Goal: Task Accomplishment & Management: Manage account settings

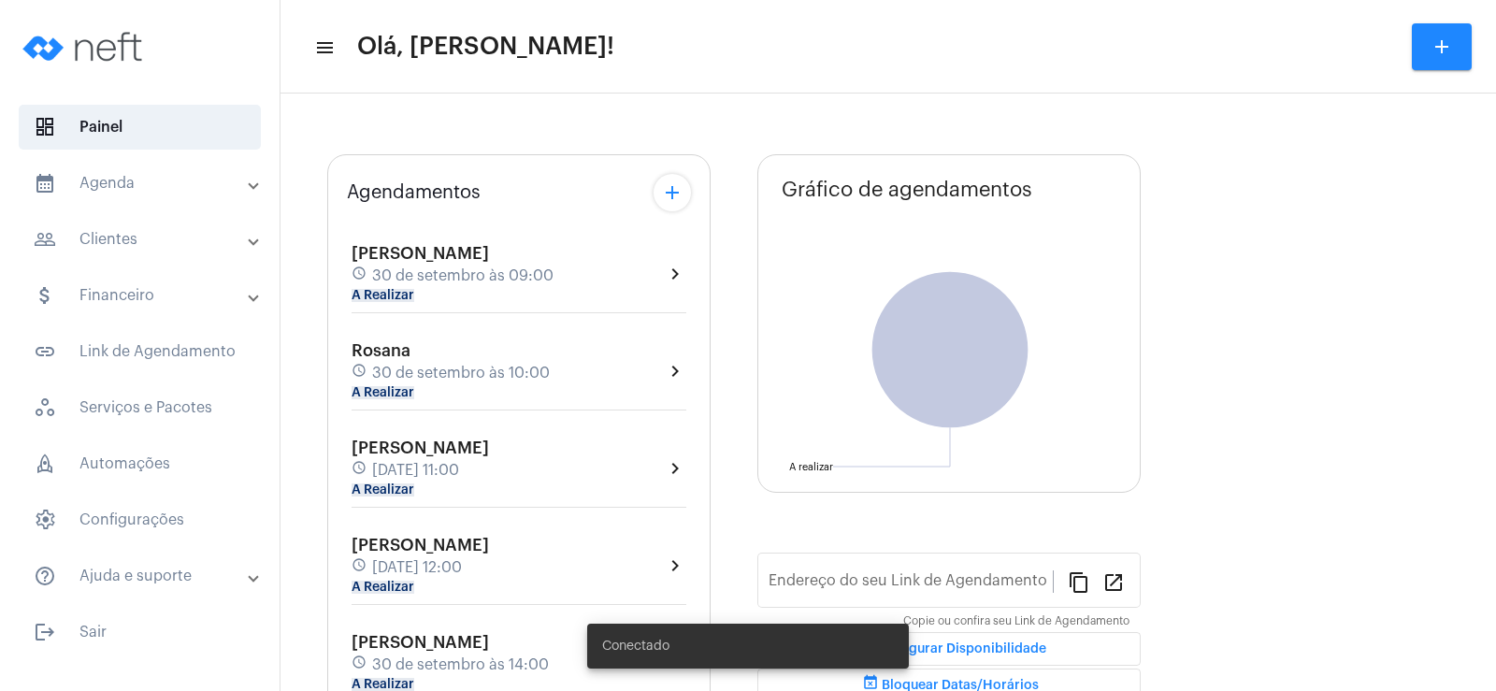
type input "[URL][DOMAIN_NAME]"
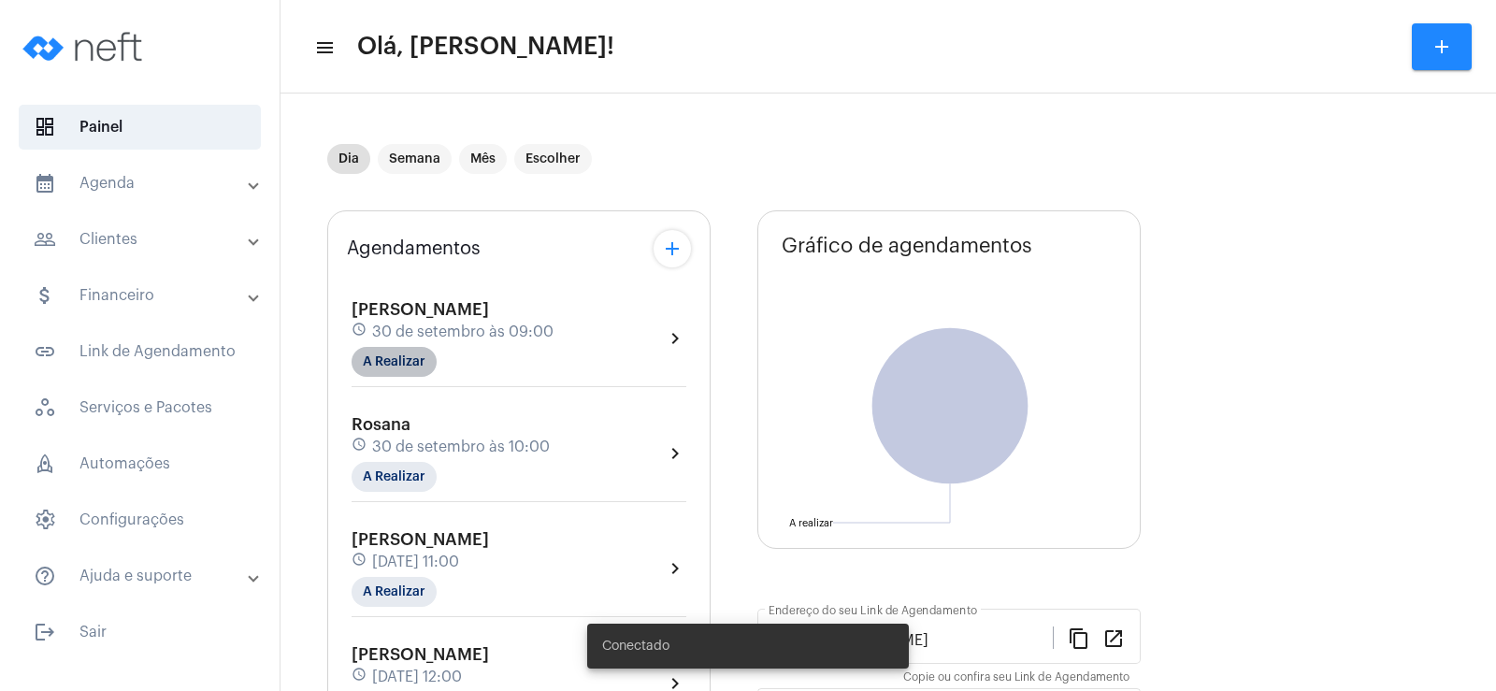
click at [388, 357] on mat-chip "A Realizar" at bounding box center [394, 362] width 85 height 30
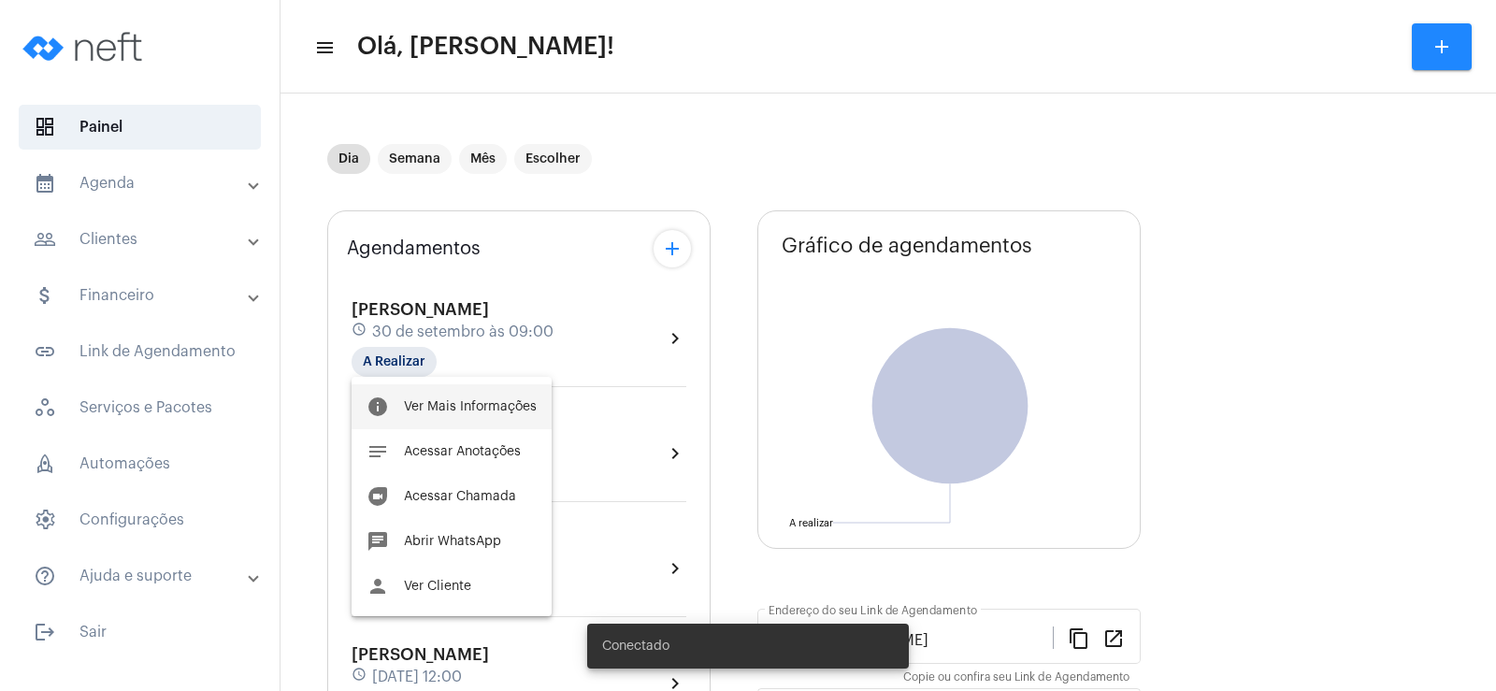
click at [456, 394] on button "info Ver Mais Informações" at bounding box center [452, 406] width 200 height 45
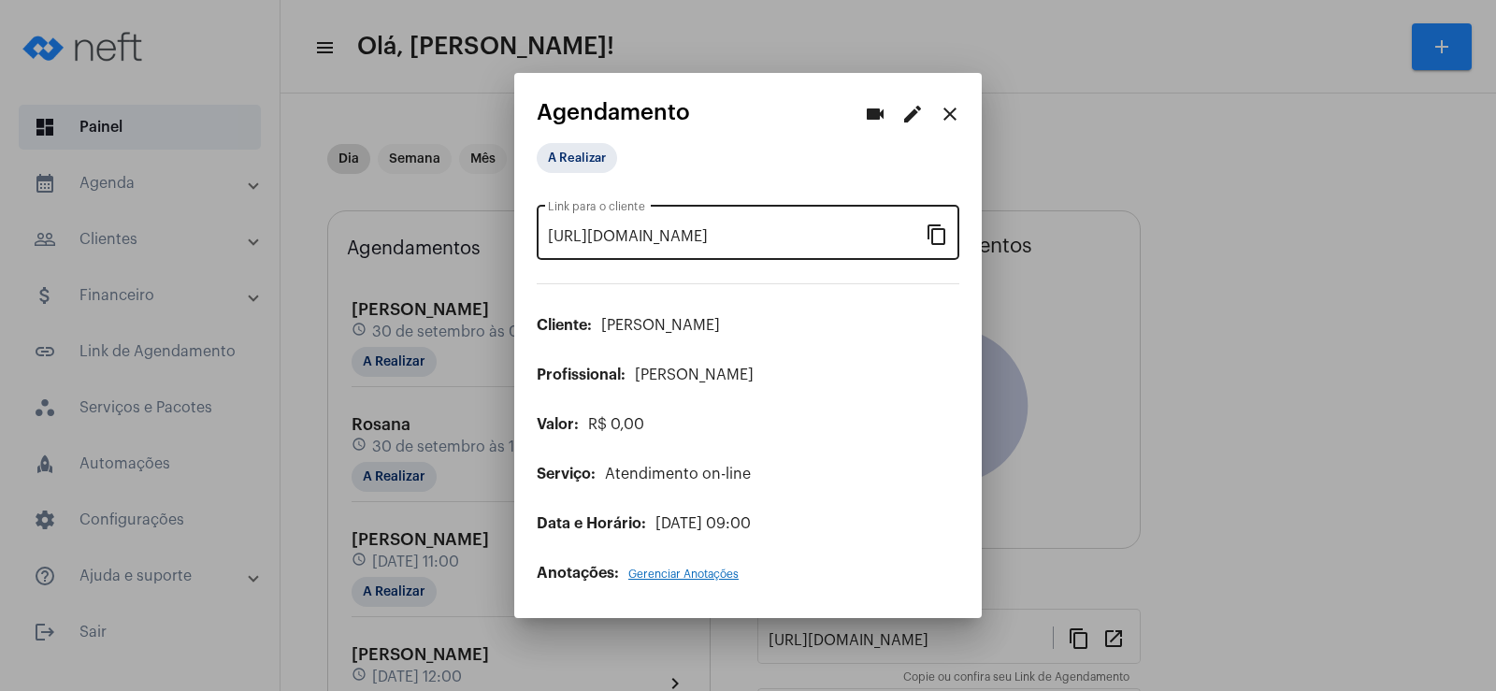
click at [943, 233] on mat-icon "content_copy" at bounding box center [937, 234] width 22 height 22
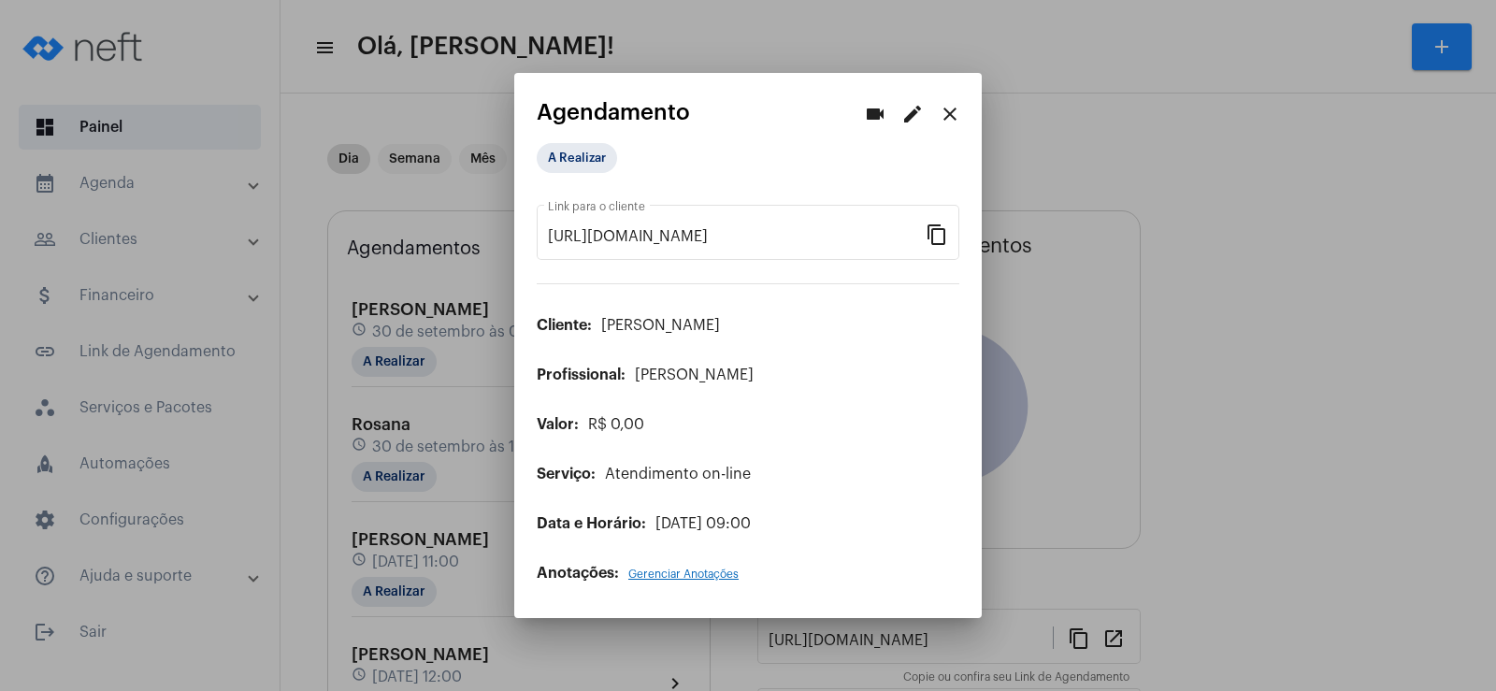
scroll to position [0, 146]
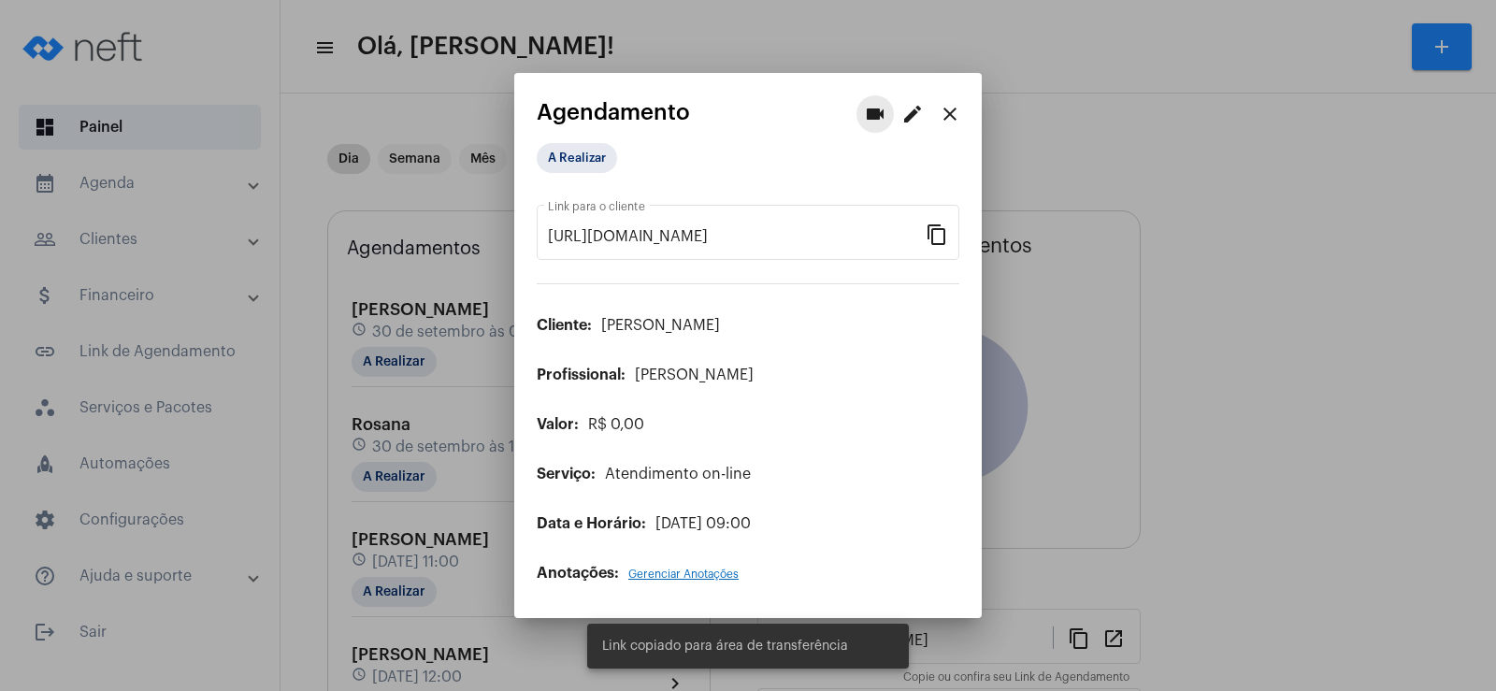
click at [878, 116] on mat-icon "videocam" at bounding box center [875, 114] width 22 height 22
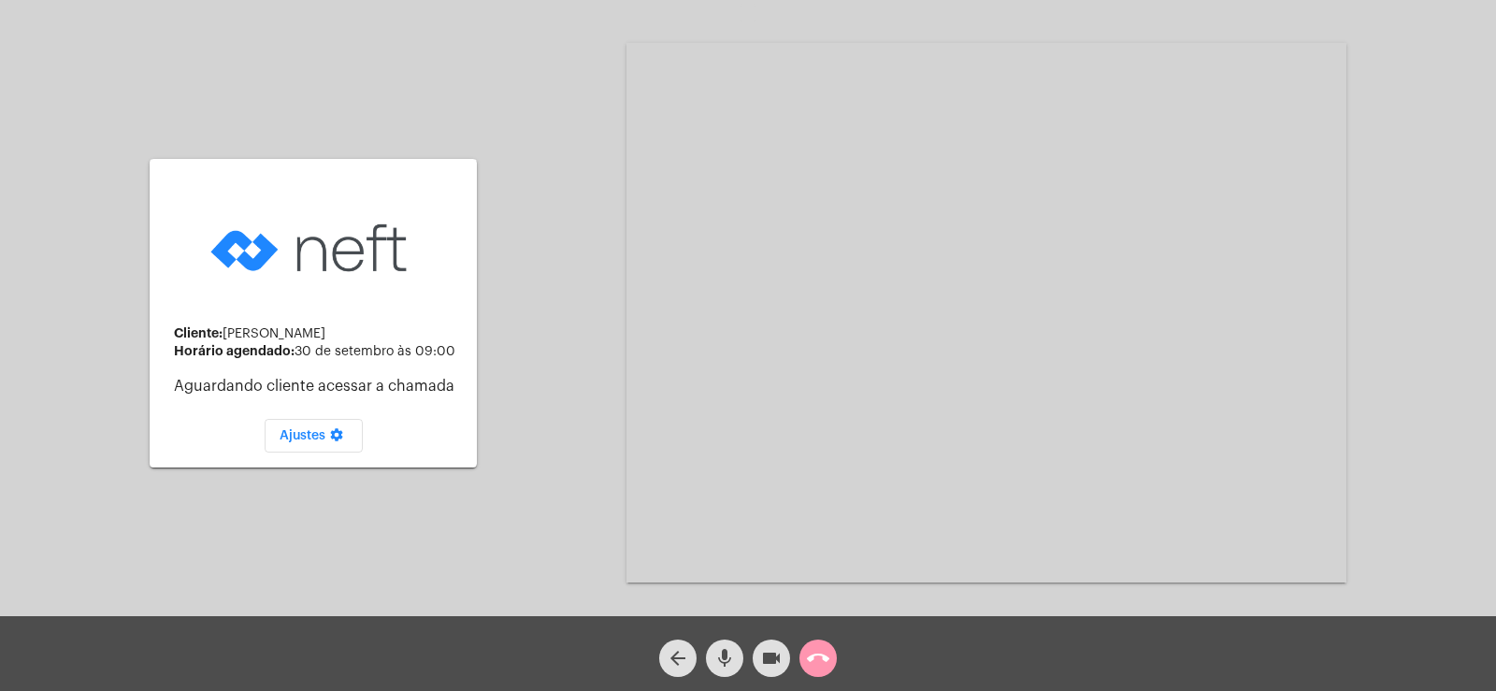
click at [720, 651] on mat-icon "mic" at bounding box center [724, 658] width 22 height 22
click at [780, 658] on mat-icon "videocam" at bounding box center [771, 658] width 22 height 22
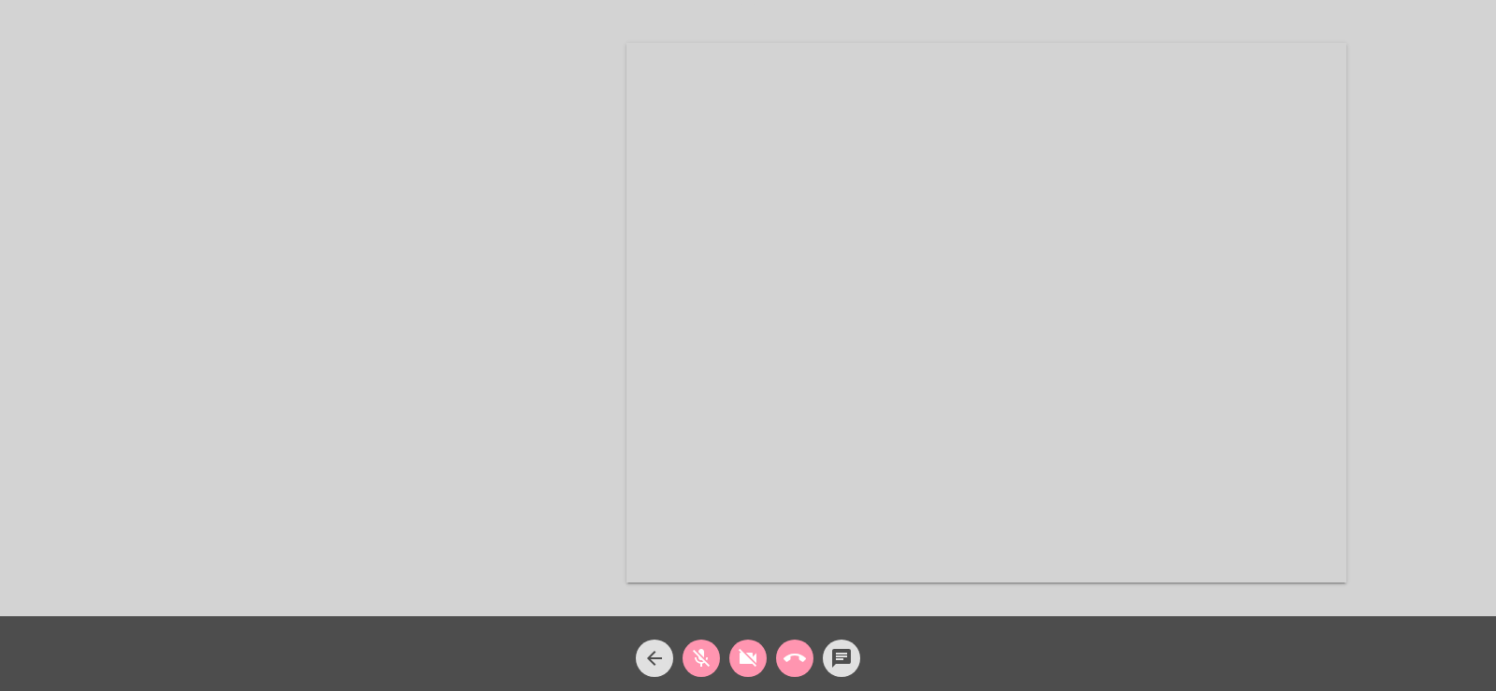
click at [691, 654] on mat-icon "mic_off" at bounding box center [701, 658] width 22 height 22
click at [759, 666] on button "videocam_off" at bounding box center [747, 657] width 37 height 37
click at [796, 666] on mat-icon "more_horiz" at bounding box center [794, 658] width 22 height 22
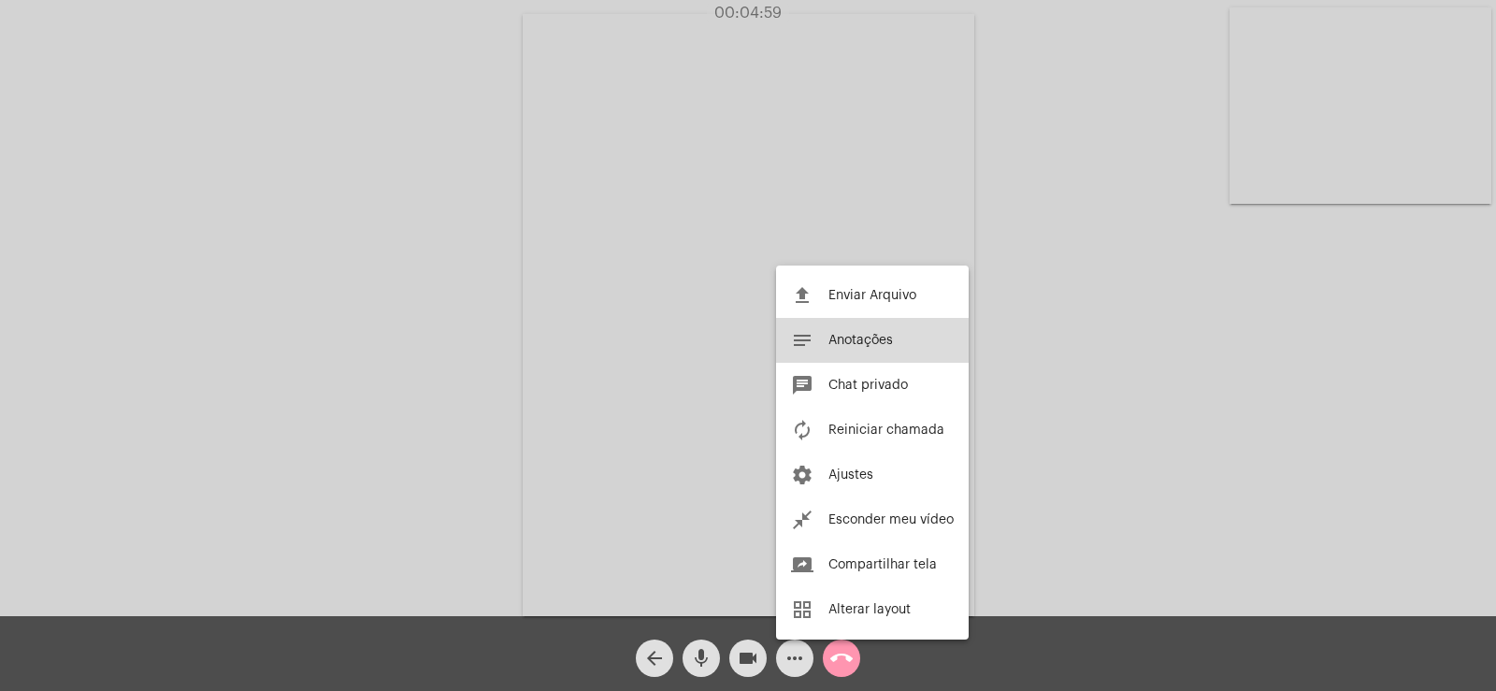
click at [849, 344] on span "Anotações" at bounding box center [860, 340] width 65 height 13
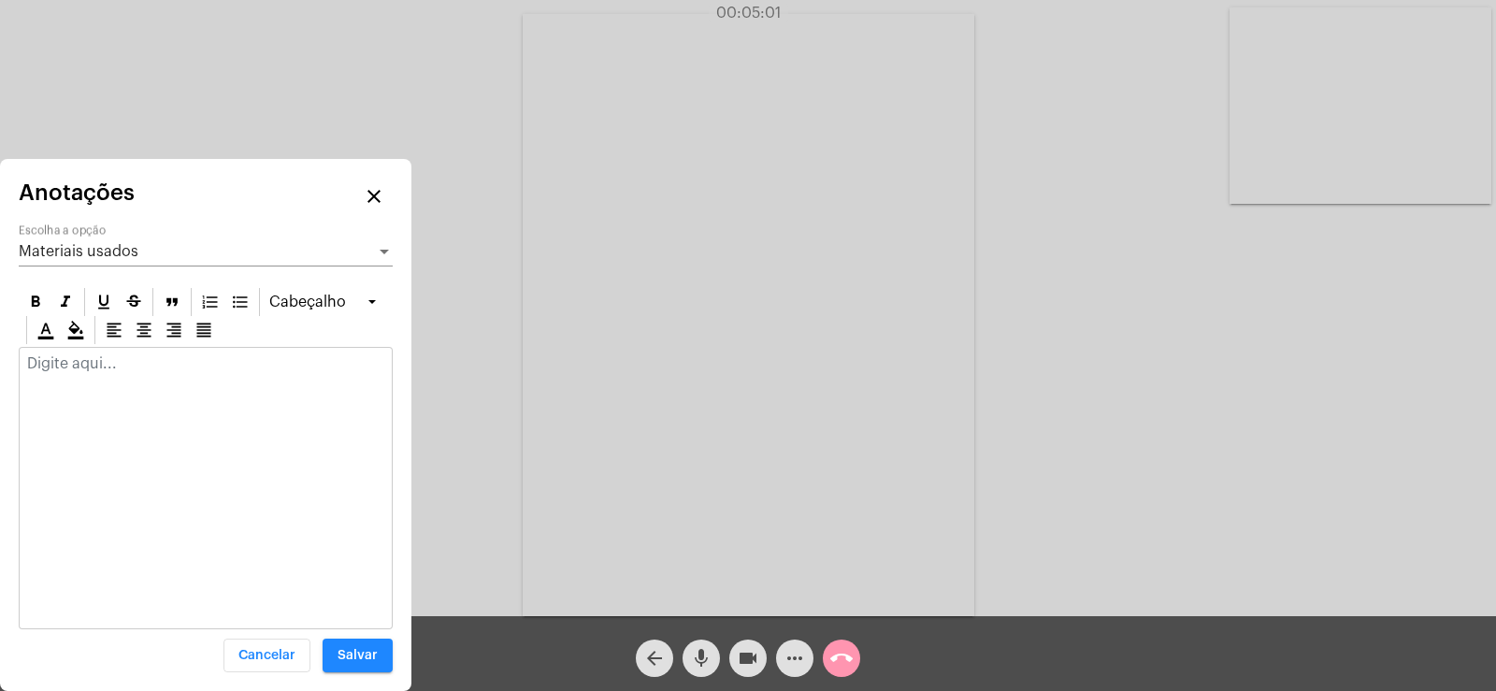
click at [60, 264] on div "Materiais usados Escolha a opção" at bounding box center [206, 245] width 374 height 42
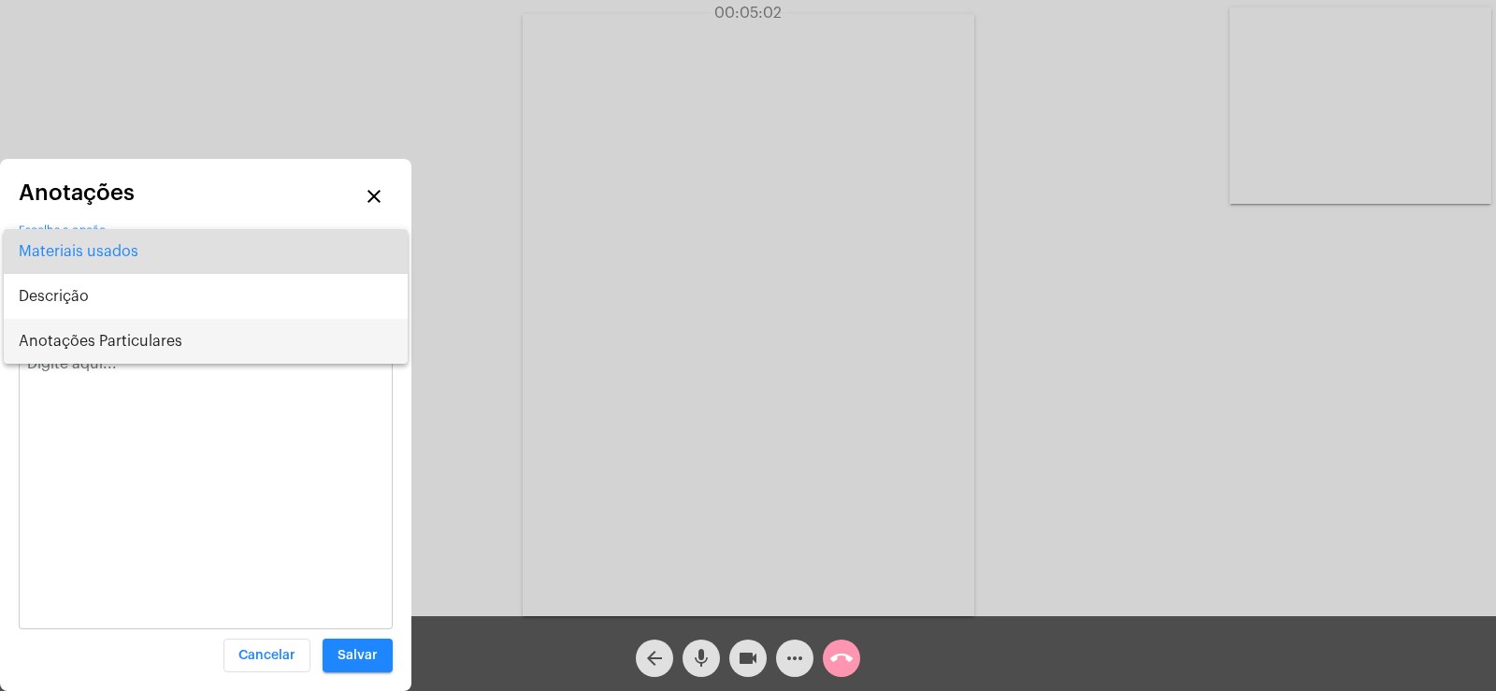
click at [76, 355] on span "Anotações Particulares" at bounding box center [206, 341] width 374 height 45
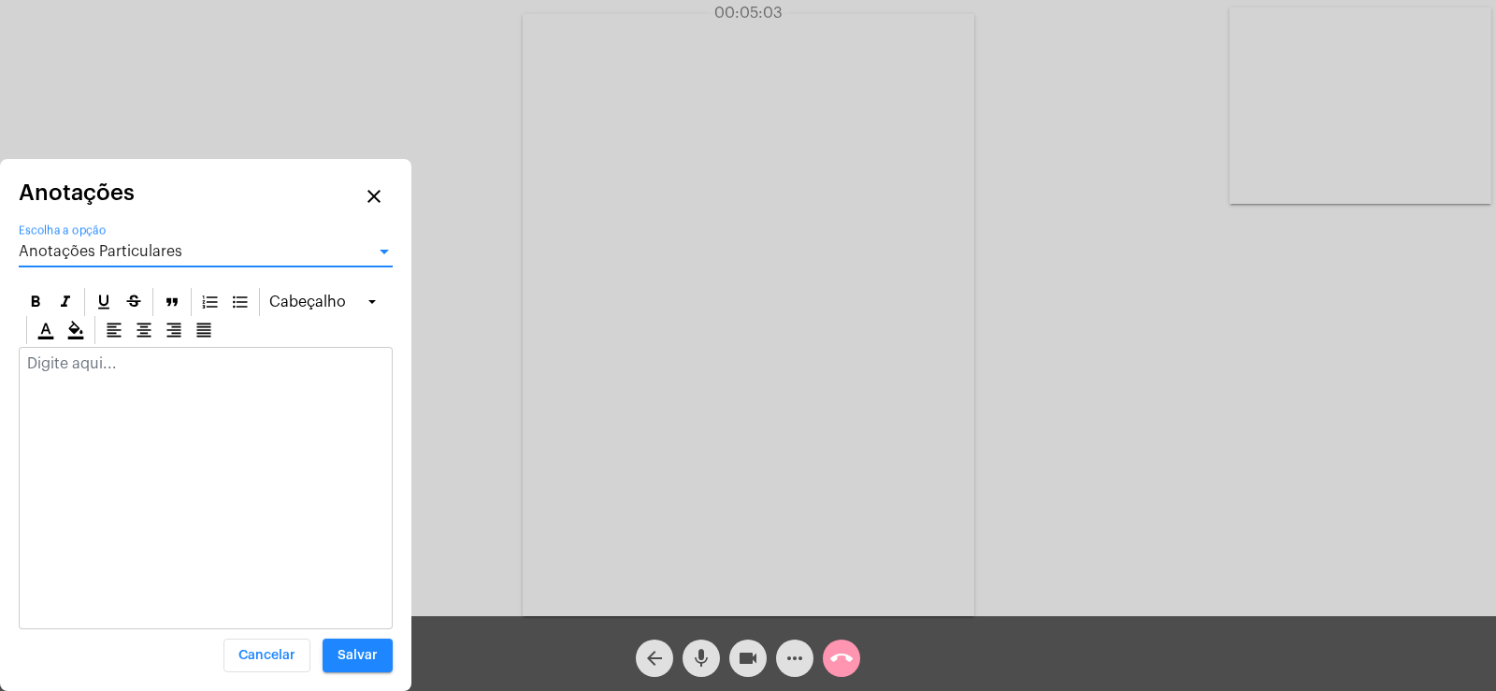
click at [71, 378] on div at bounding box center [206, 368] width 372 height 41
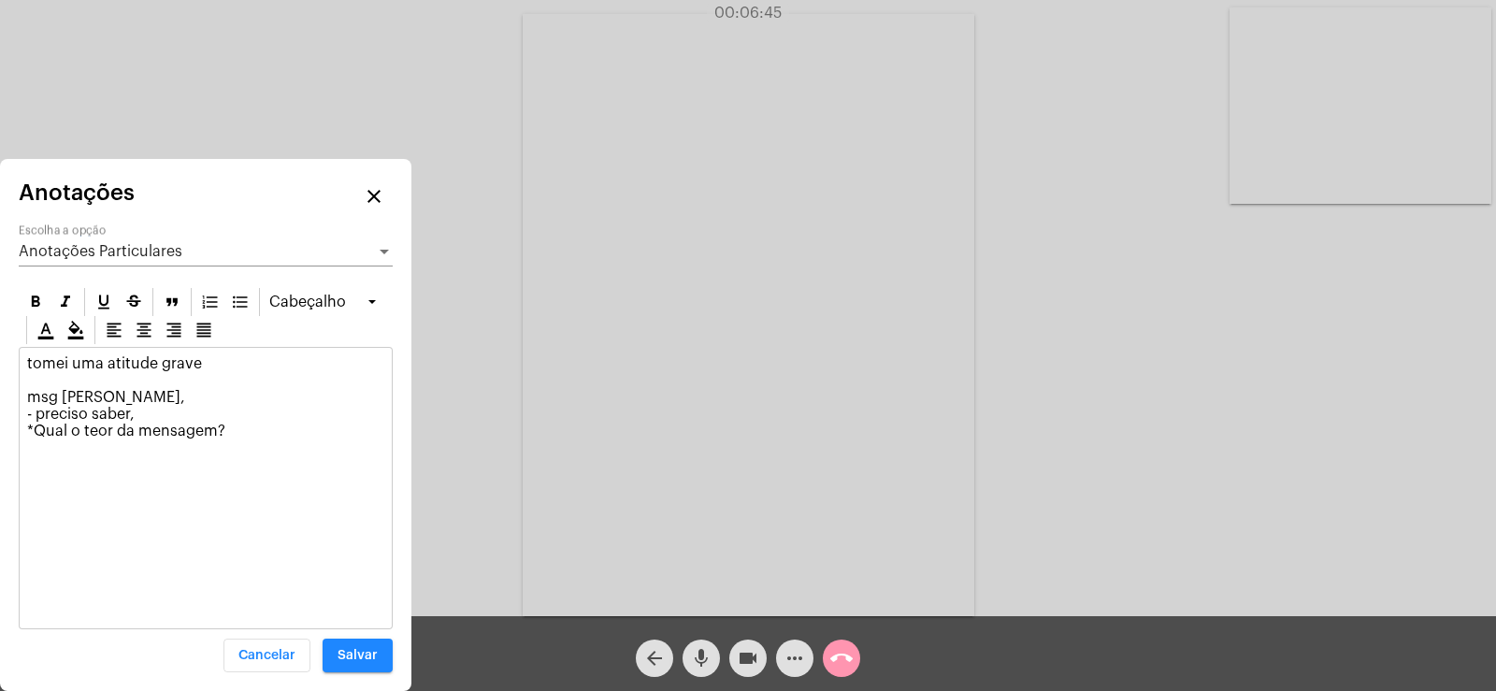
click at [150, 424] on p "tomei uma atitude grave msg pra Nádia, - preciso saber, *Qual o teor da mensage…" at bounding box center [205, 397] width 357 height 84
click at [144, 419] on p "tomei uma atitude grave msg pra Nádia, - preciso saber, *Qual o teor da mensage…" at bounding box center [205, 397] width 357 height 84
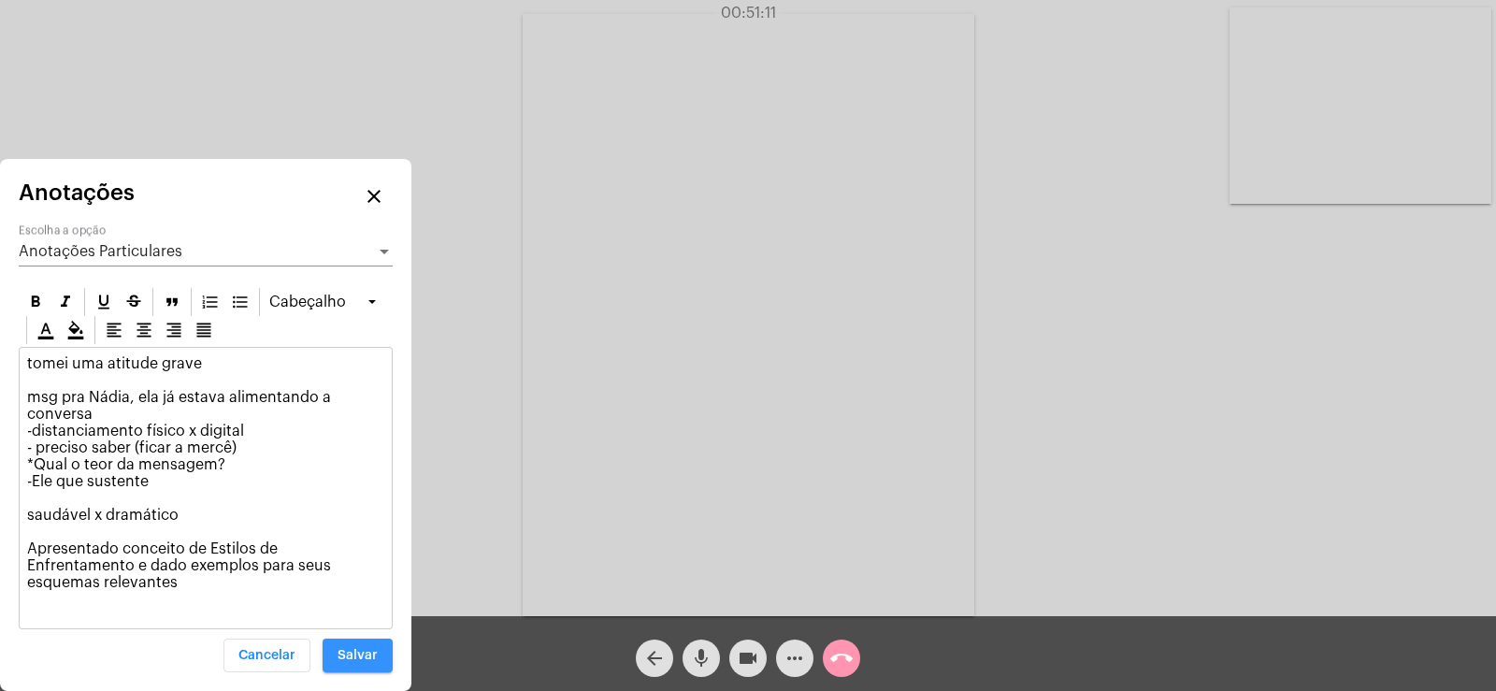
click at [370, 654] on span "Salvar" at bounding box center [358, 655] width 40 height 13
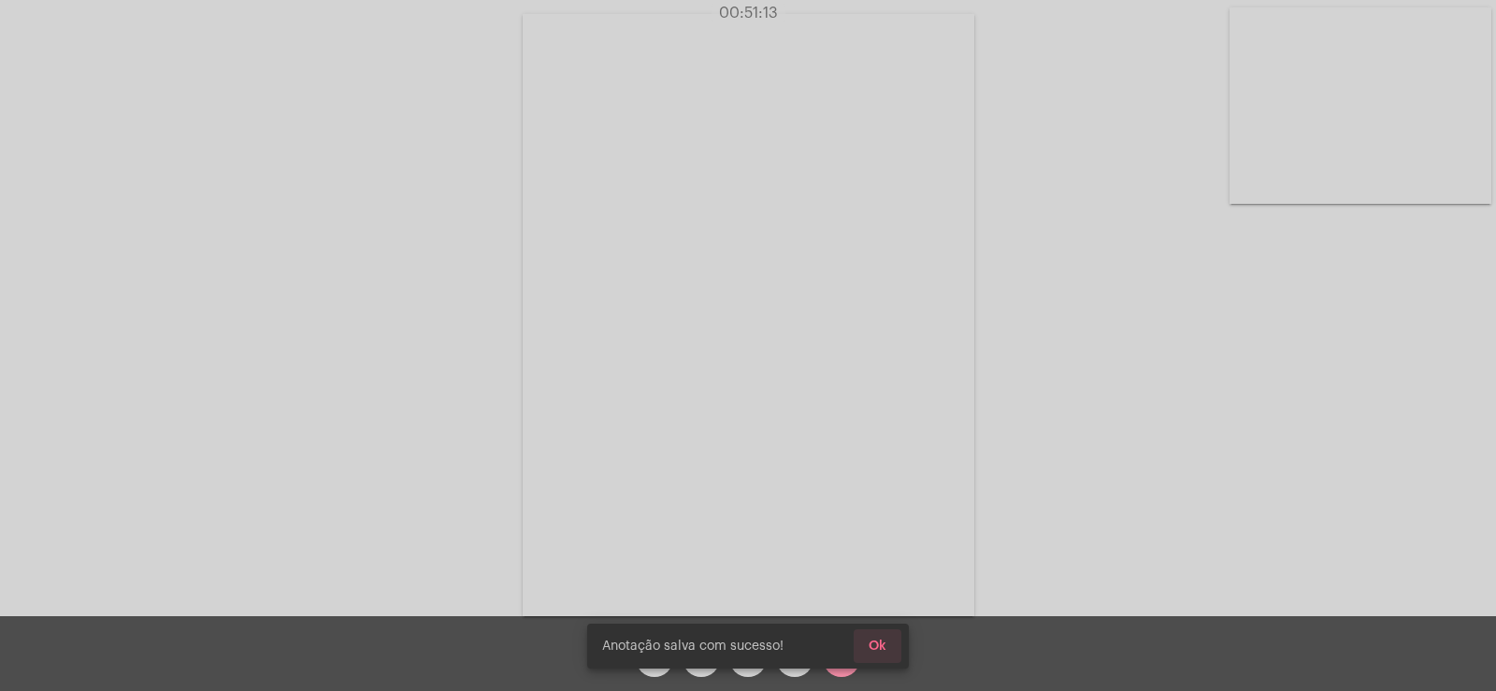
click at [885, 642] on span "Ok" at bounding box center [878, 645] width 18 height 13
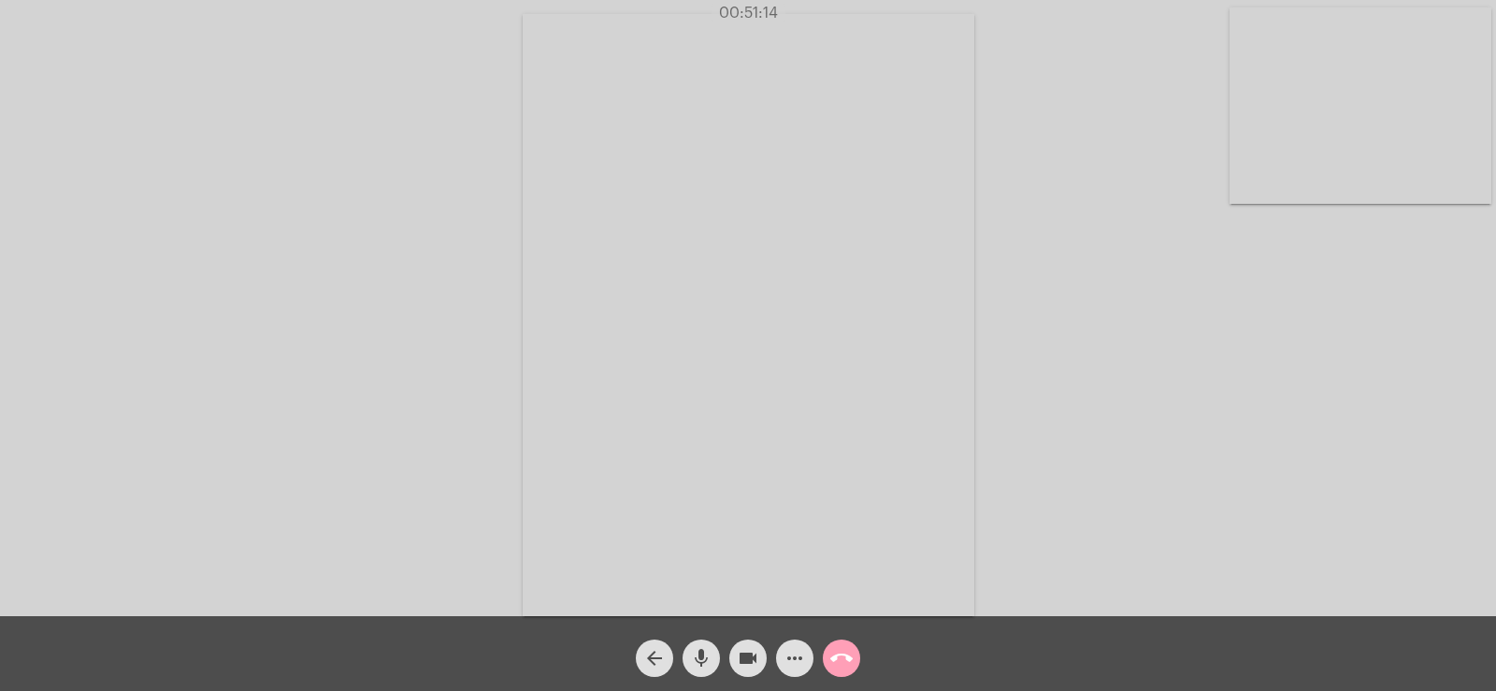
click at [844, 654] on mat-icon "call_end" at bounding box center [841, 658] width 22 height 22
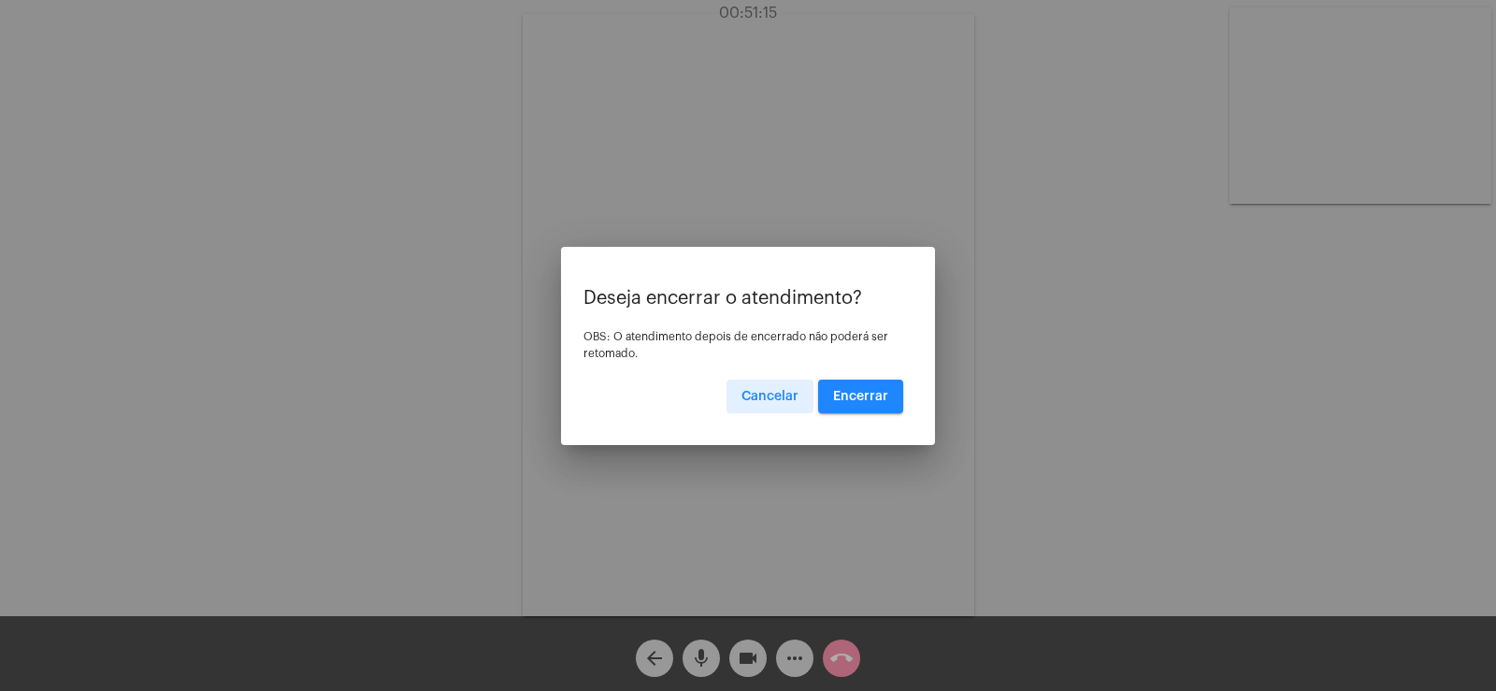
click at [869, 394] on span "Encerrar" at bounding box center [860, 396] width 55 height 13
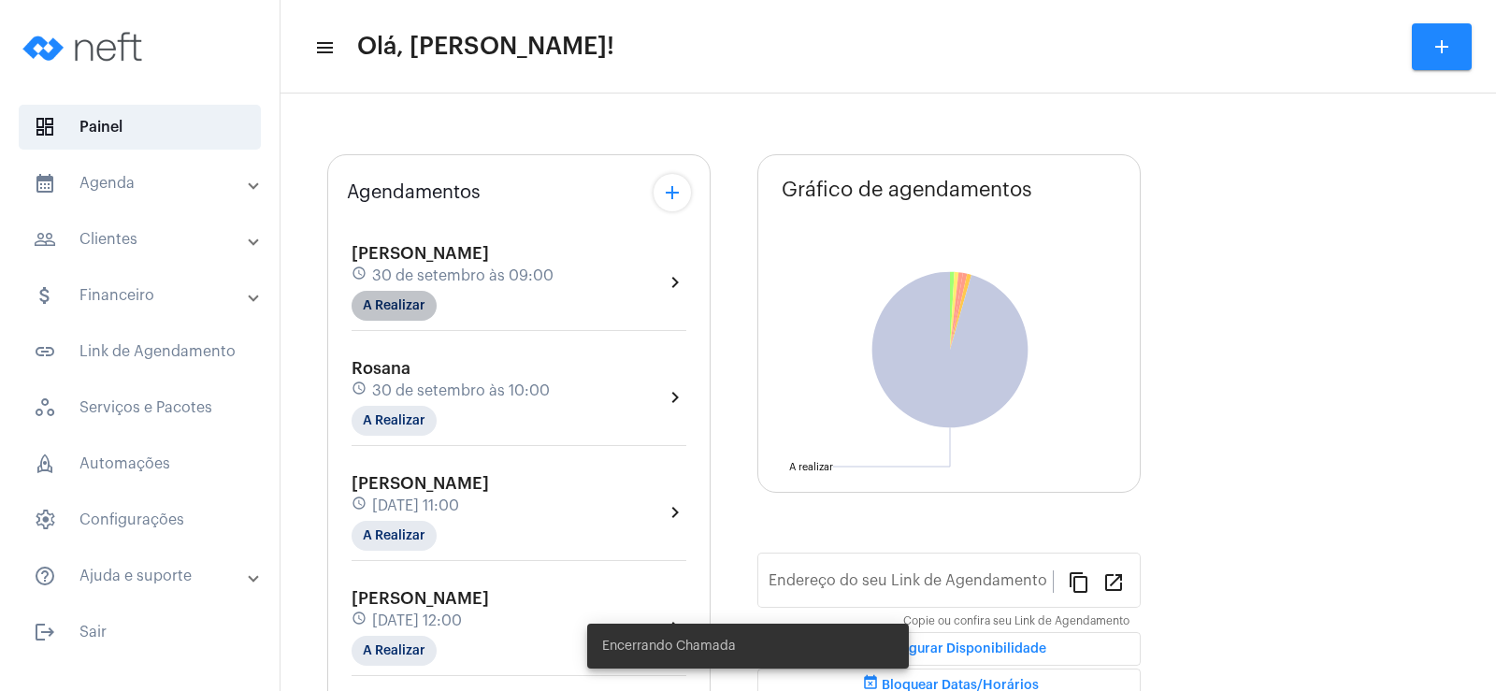
click at [395, 305] on mat-chip "A Realizar" at bounding box center [394, 306] width 85 height 30
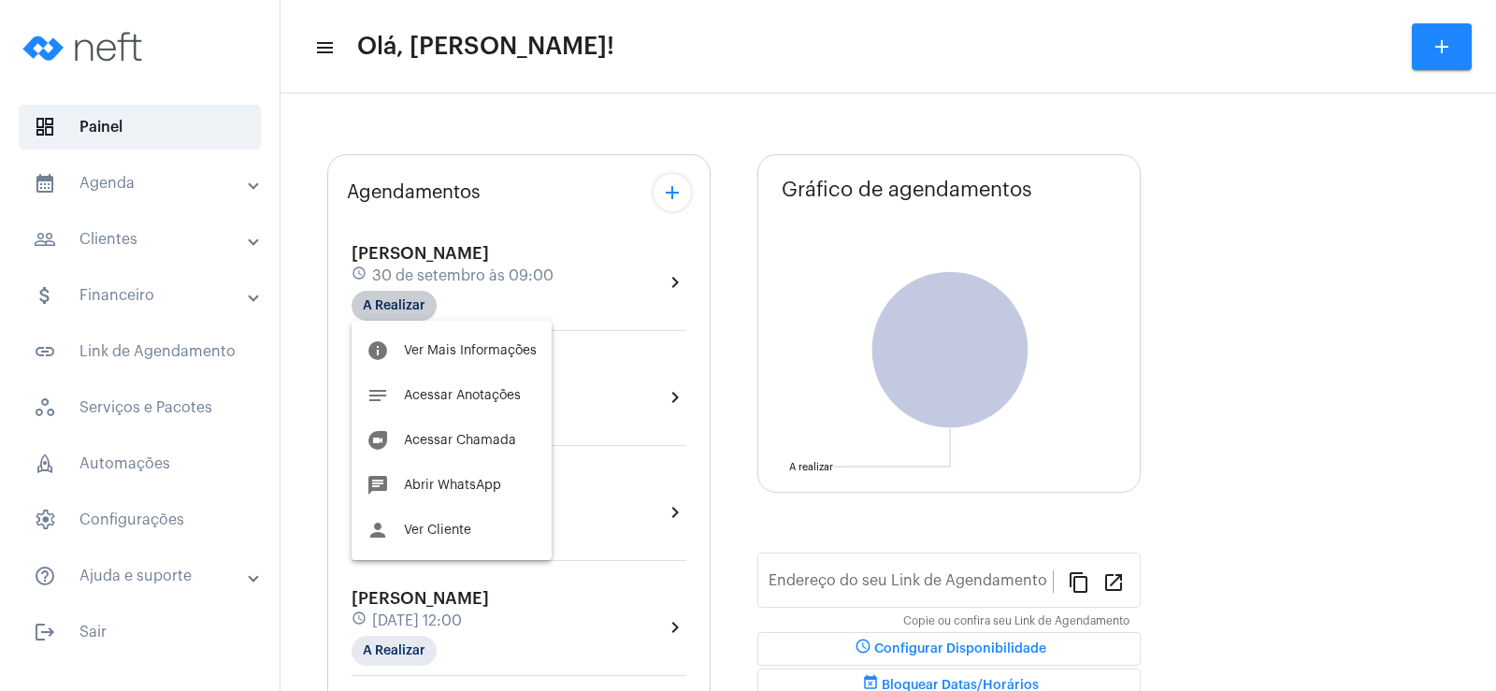
type input "[URL][DOMAIN_NAME]"
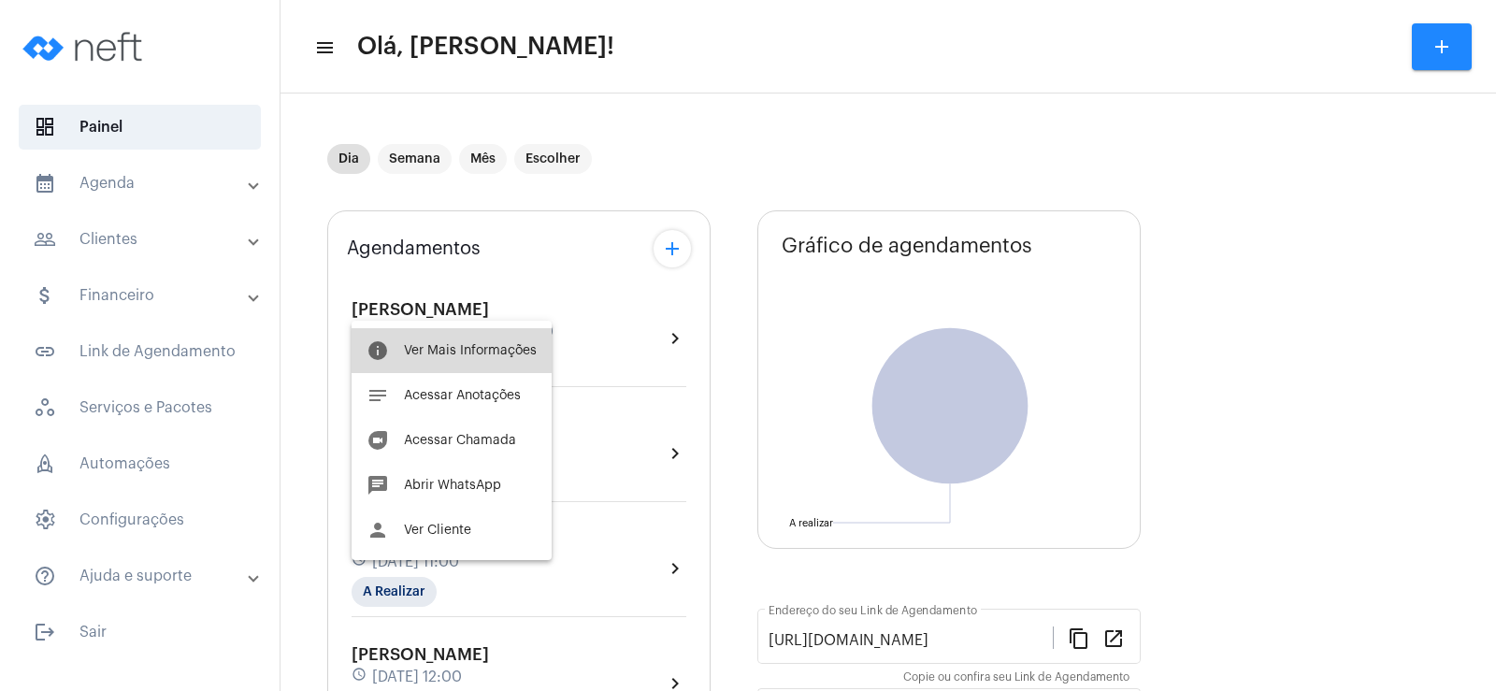
click at [465, 356] on span "Ver Mais Informações" at bounding box center [470, 350] width 133 height 13
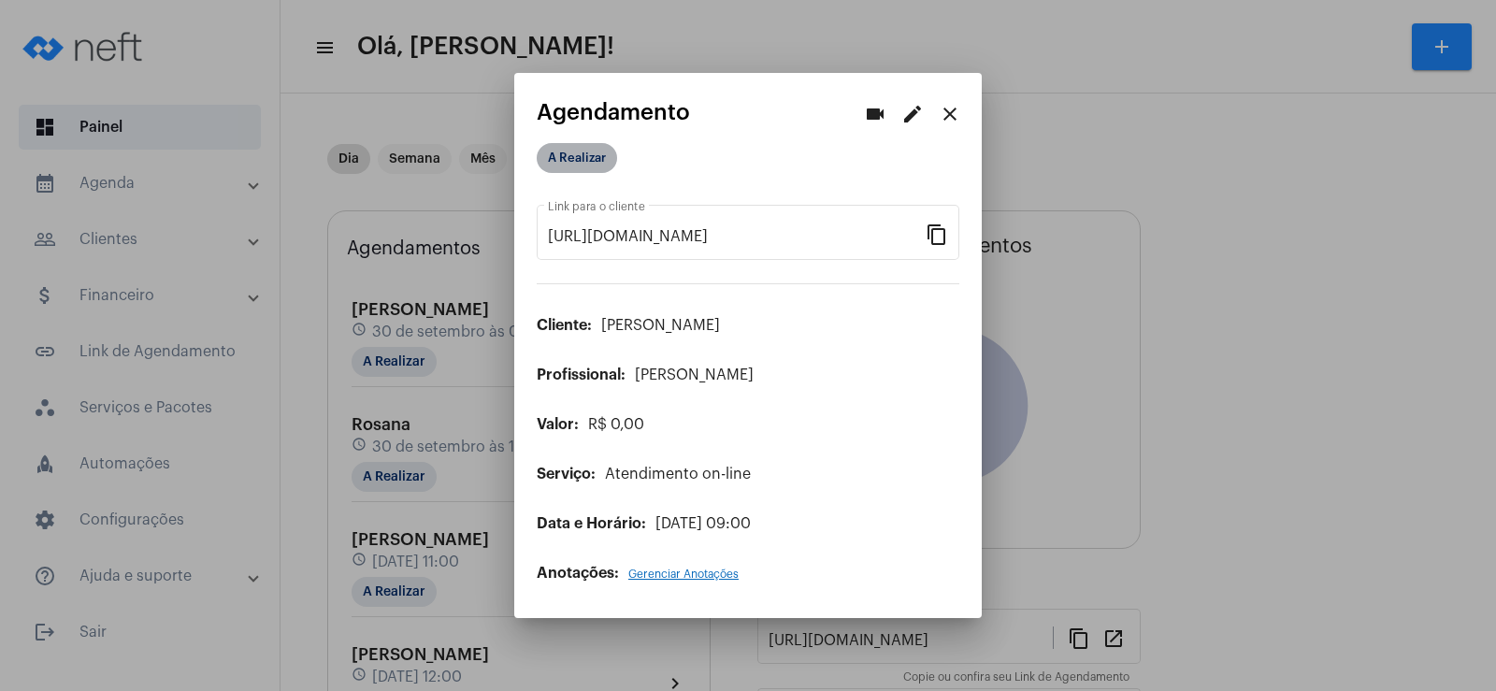
click at [580, 160] on mat-chip "A Realizar" at bounding box center [577, 158] width 80 height 30
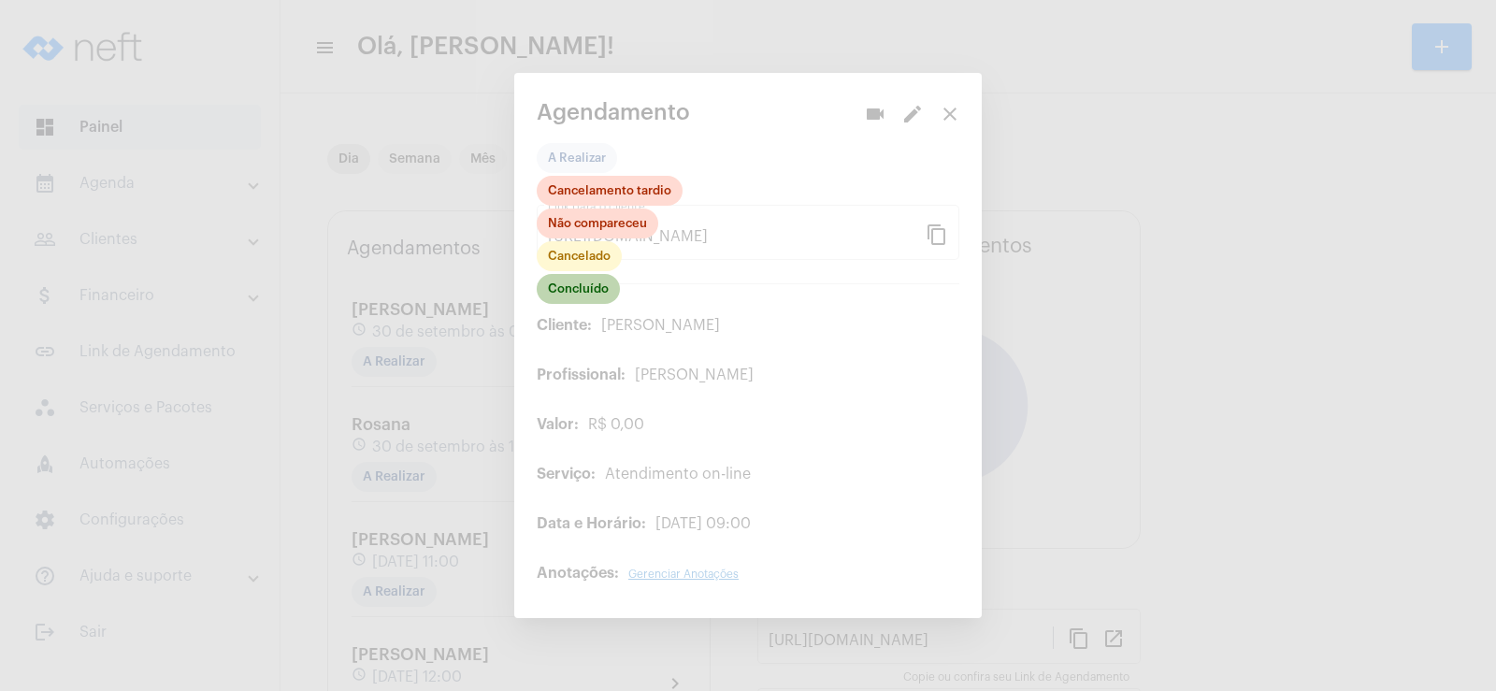
click at [602, 294] on mat-chip "Concluído" at bounding box center [578, 289] width 83 height 30
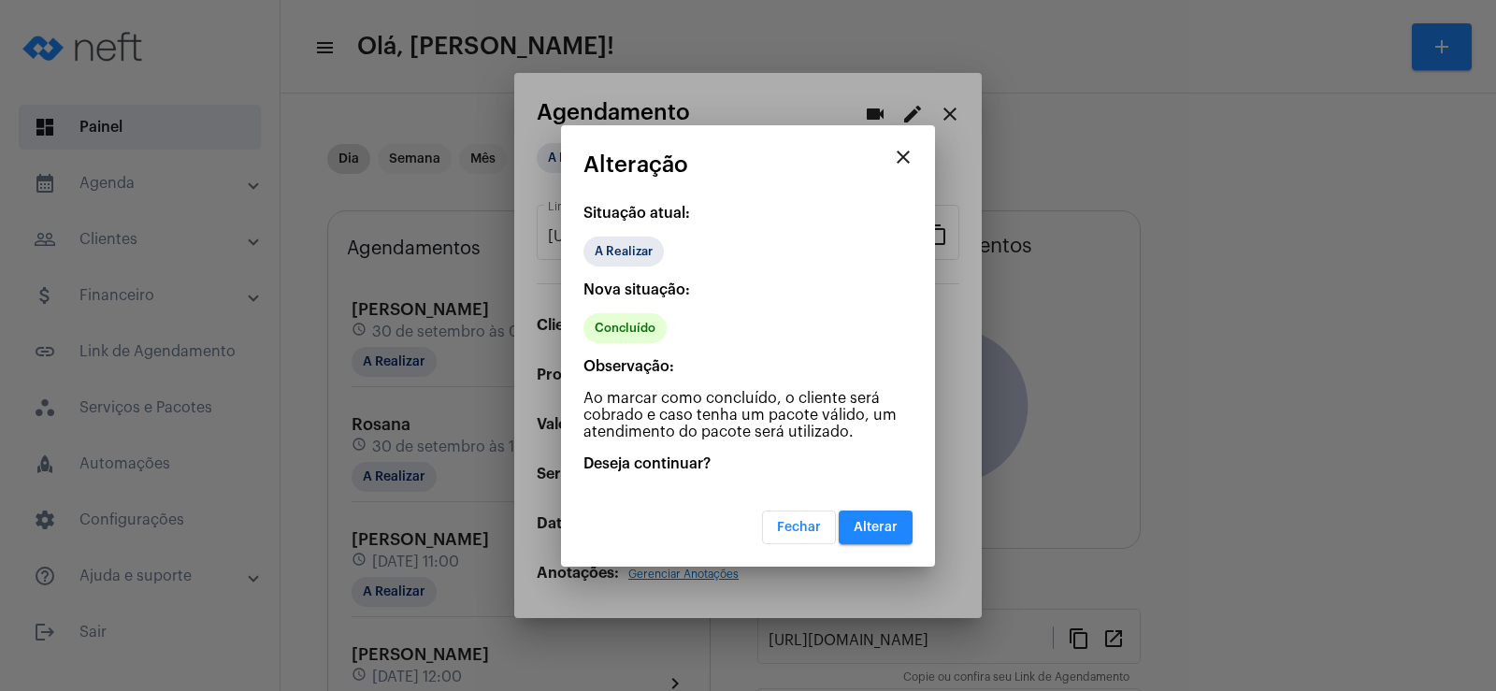
click at [871, 522] on span "Alterar" at bounding box center [876, 527] width 44 height 13
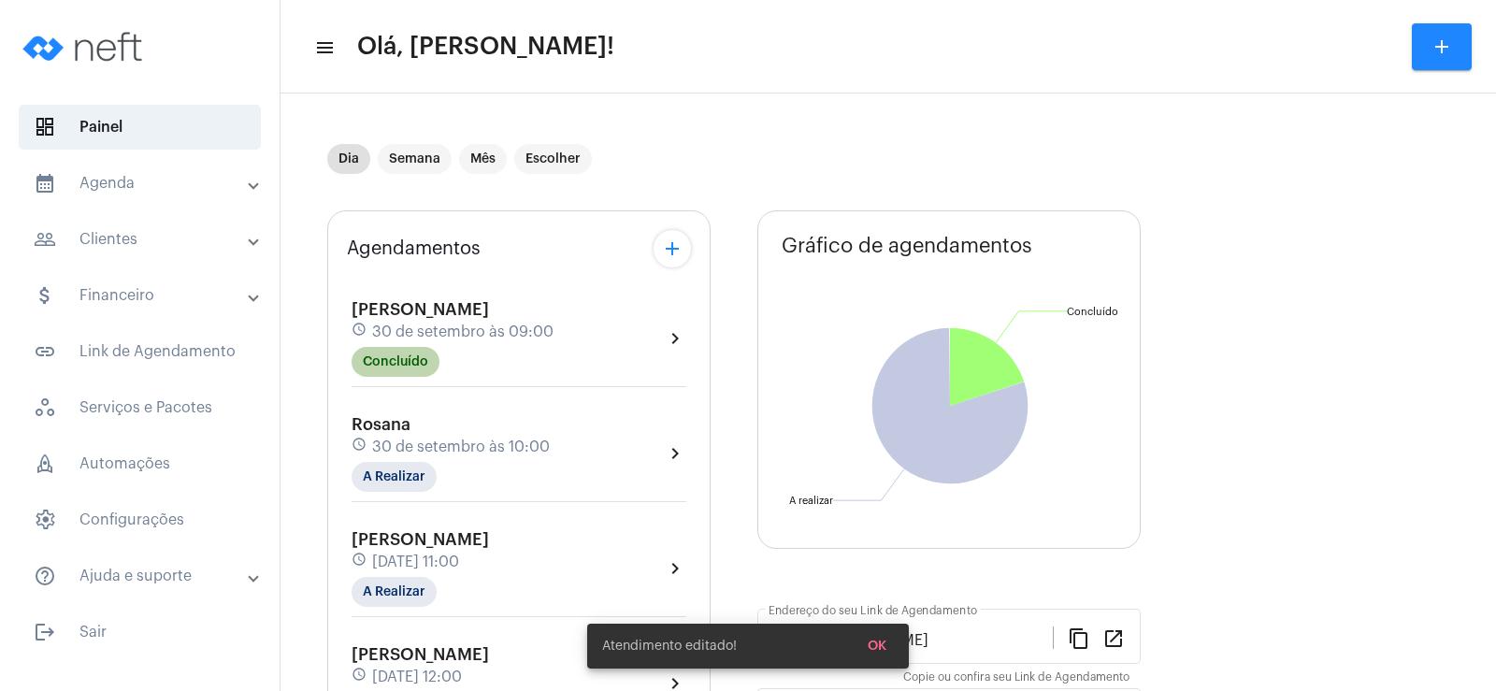
click at [417, 368] on mat-chip "Concluído" at bounding box center [396, 362] width 88 height 30
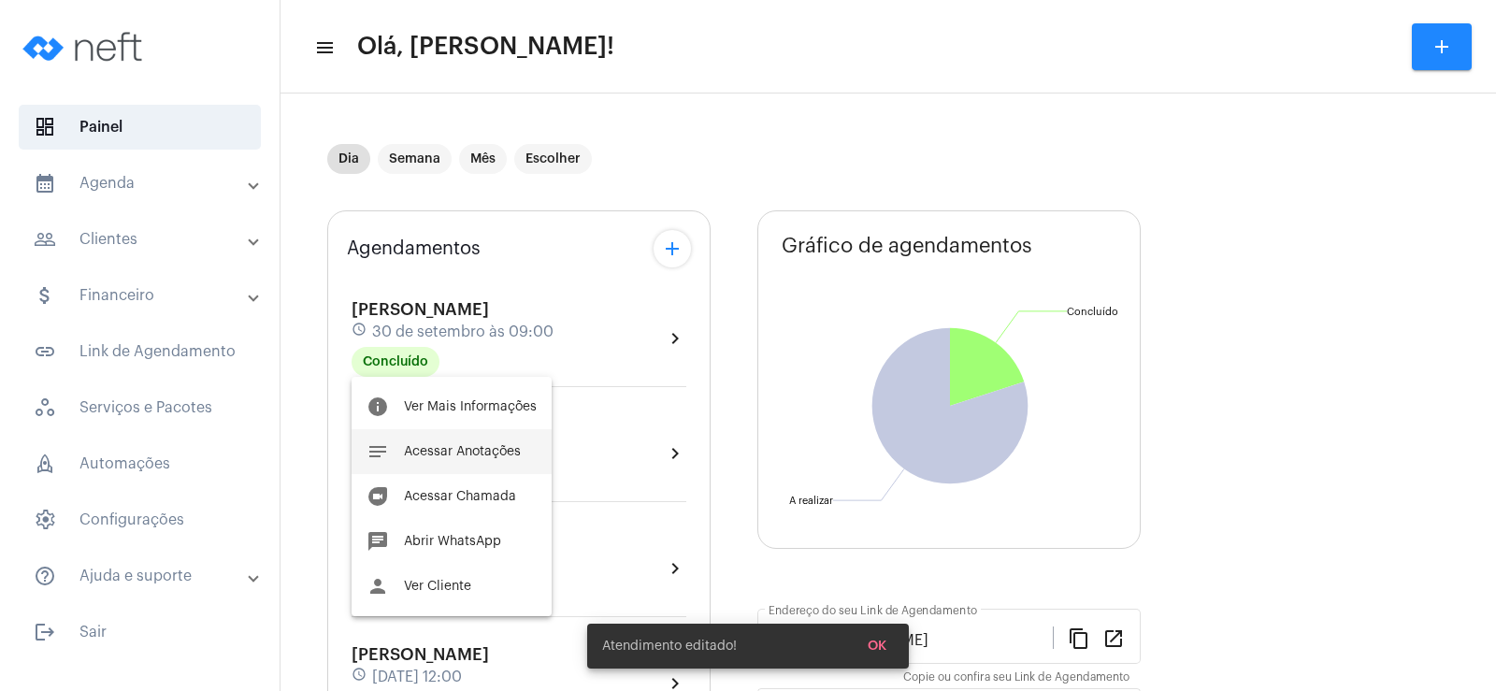
click at [479, 461] on button "notes Acessar Anotações" at bounding box center [452, 451] width 200 height 45
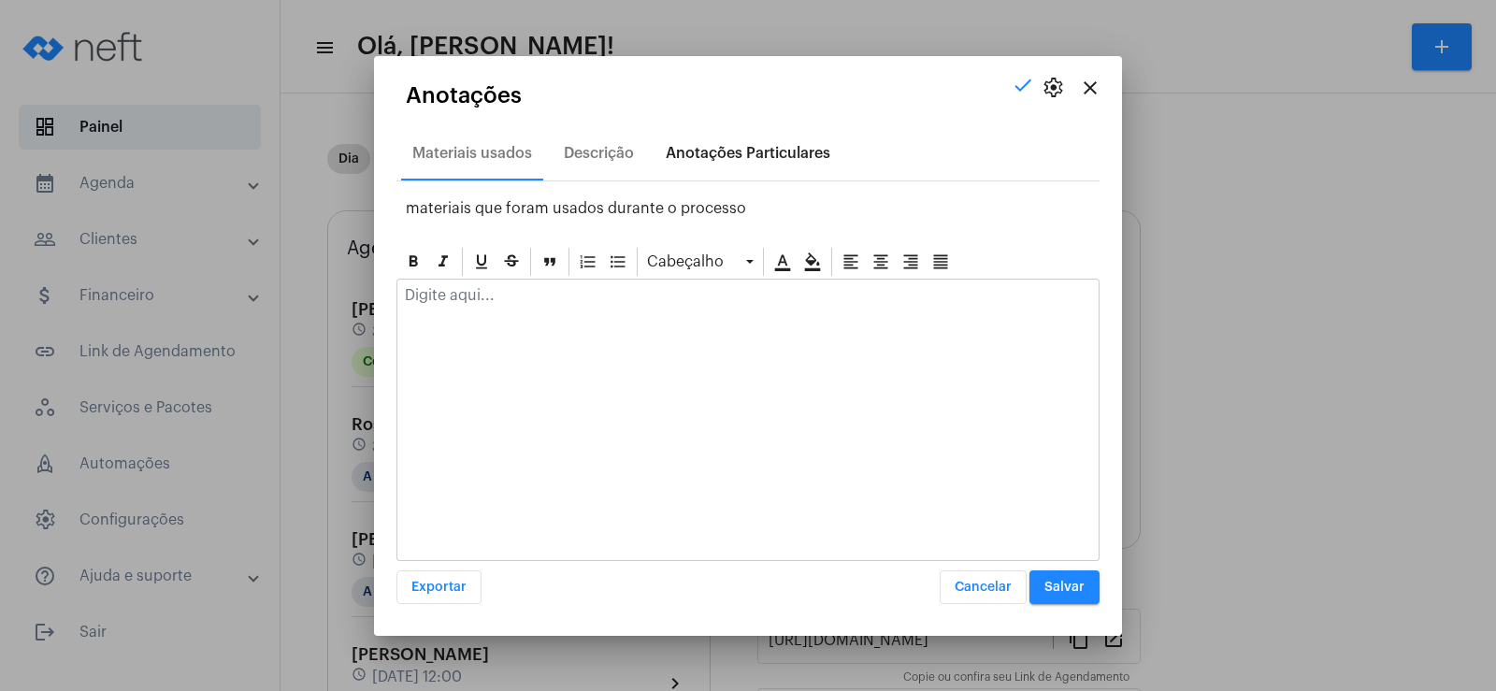
click at [762, 149] on div "Anotações Particulares" at bounding box center [748, 153] width 165 height 17
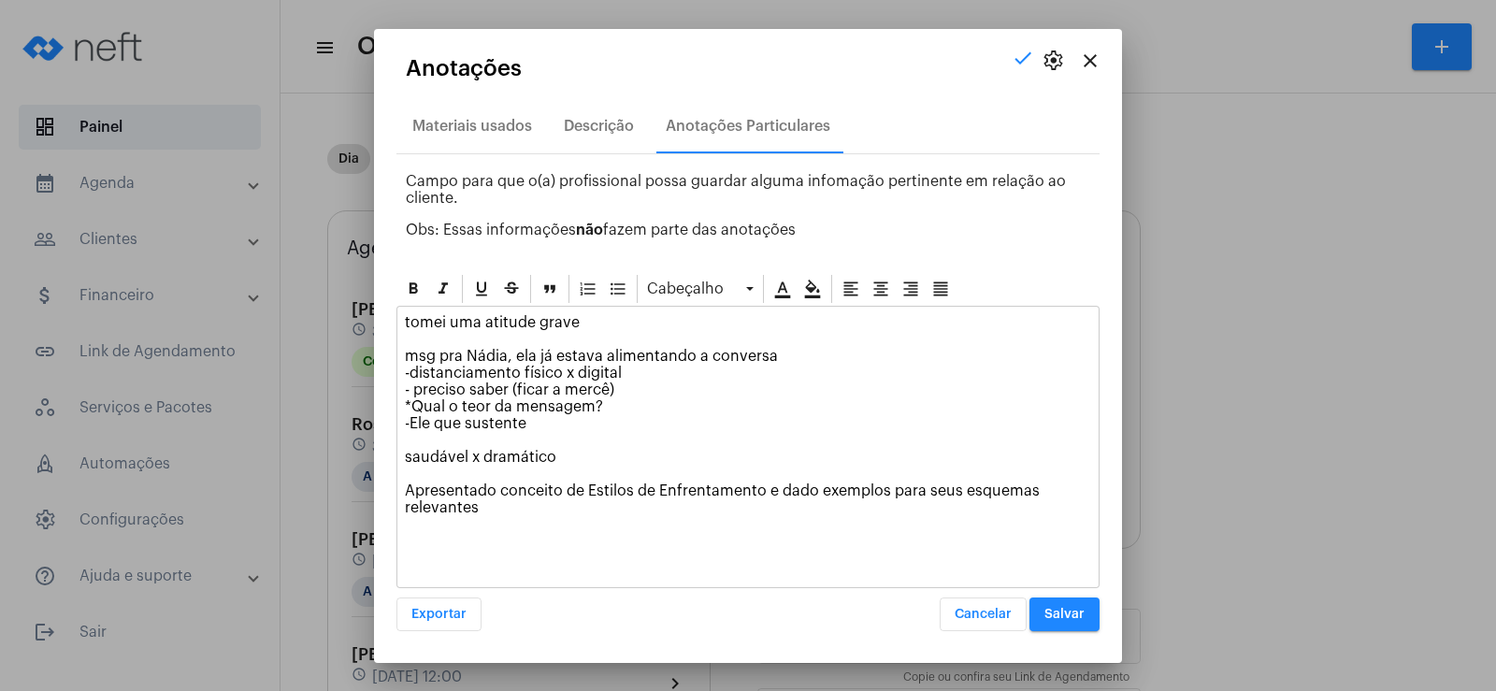
drag, startPoint x: 405, startPoint y: 486, endPoint x: 521, endPoint y: 525, distance: 122.4
click at [521, 525] on div "tomei uma atitude grave msg pra Nádia, ela já estava alimentando a conversa -di…" at bounding box center [747, 420] width 701 height 226
copy p "Apresentado conceito de Estilos de Enfrentamento e dado exemplos para seus esqu…"
click at [597, 108] on div "Descrição" at bounding box center [599, 126] width 93 height 45
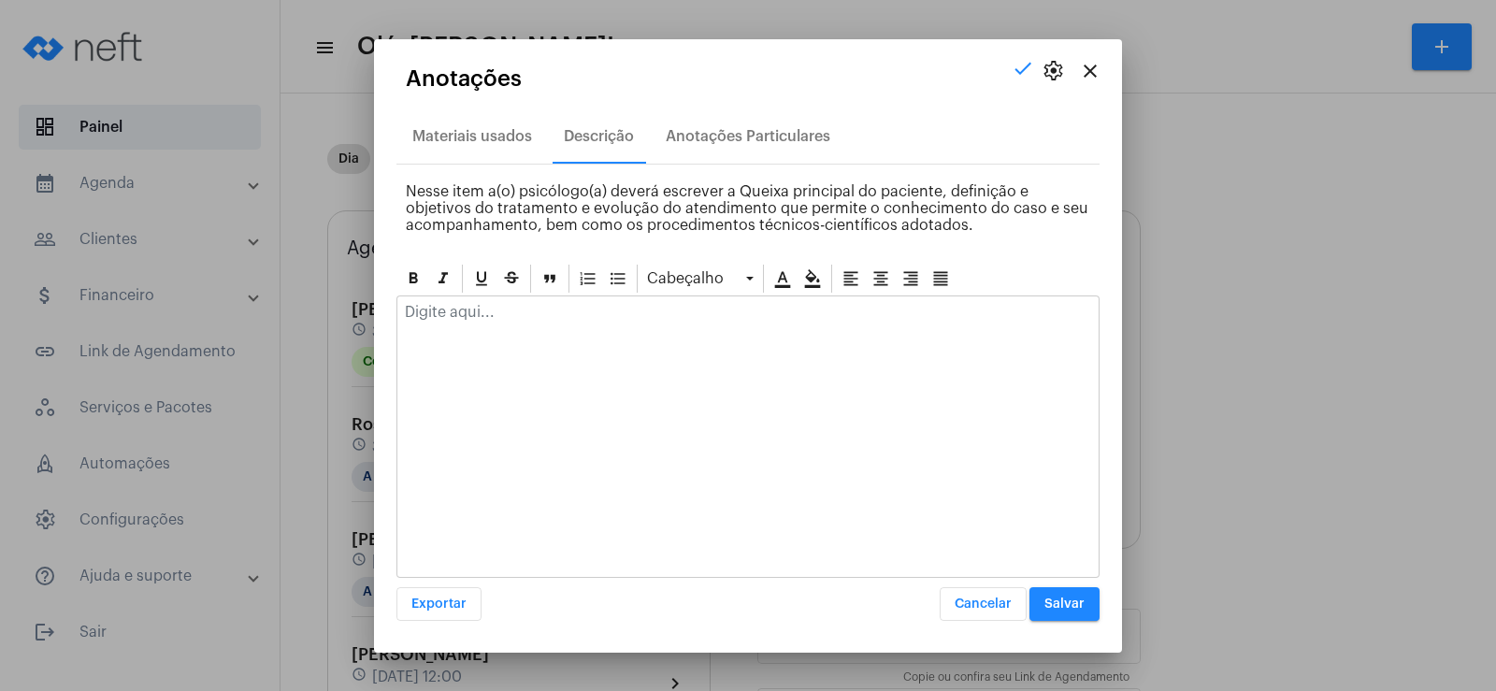
click at [456, 312] on p at bounding box center [748, 312] width 686 height 17
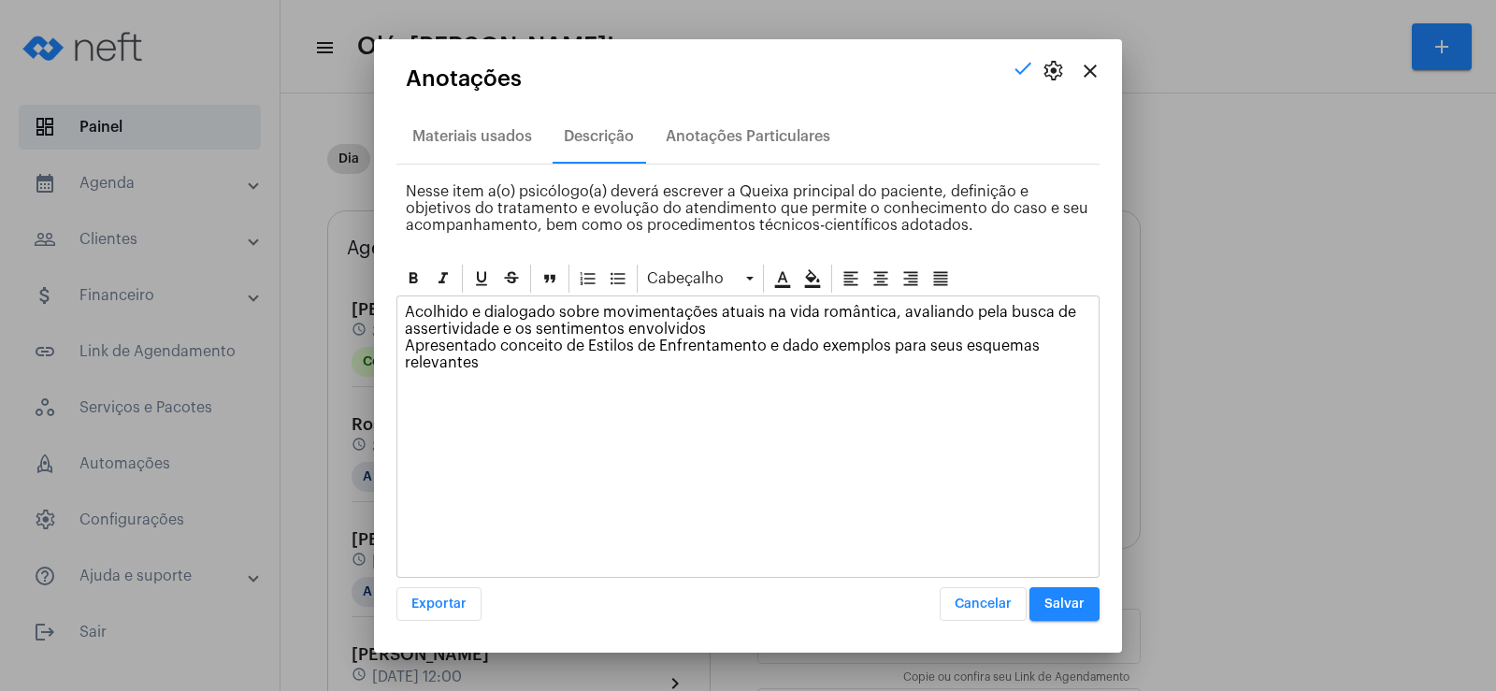
click at [1071, 603] on span "Salvar" at bounding box center [1064, 603] width 40 height 13
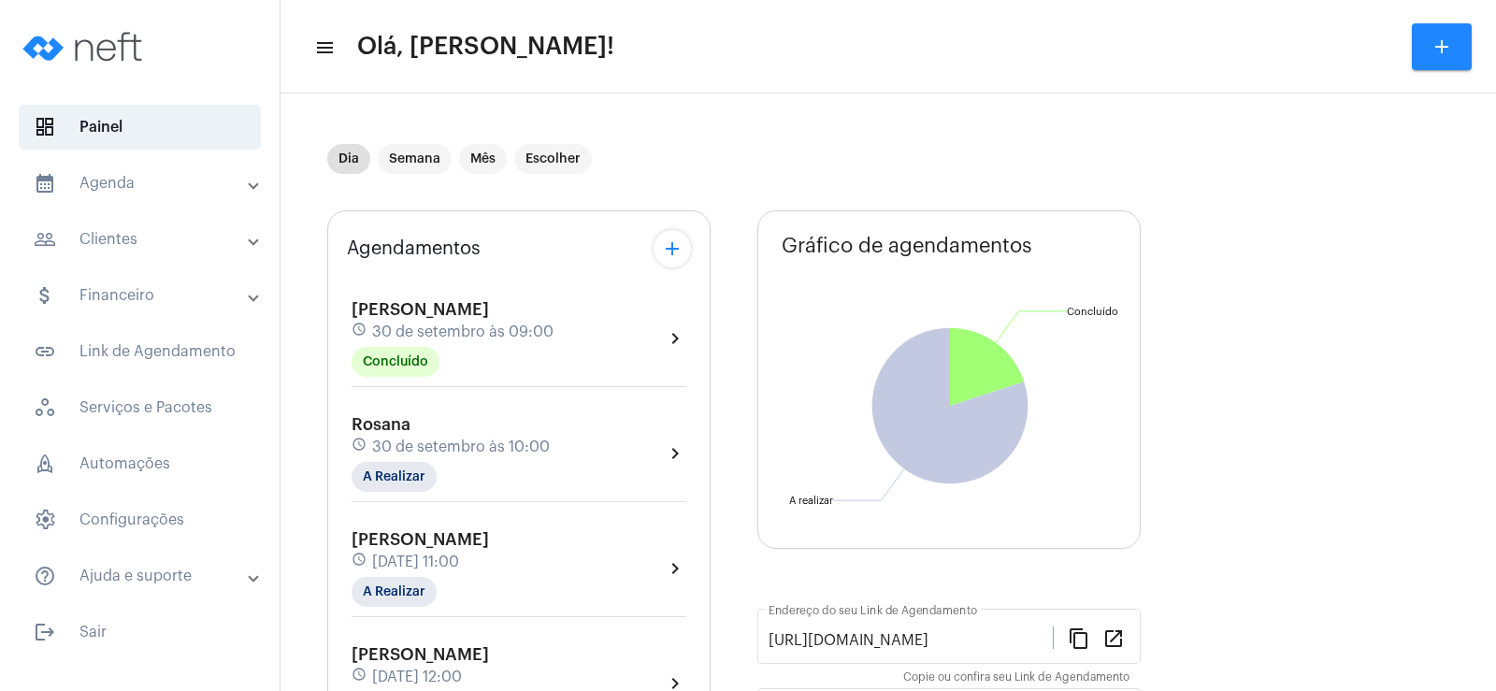
click at [160, 235] on mat-panel-title "people_outline Clientes" at bounding box center [142, 239] width 216 height 22
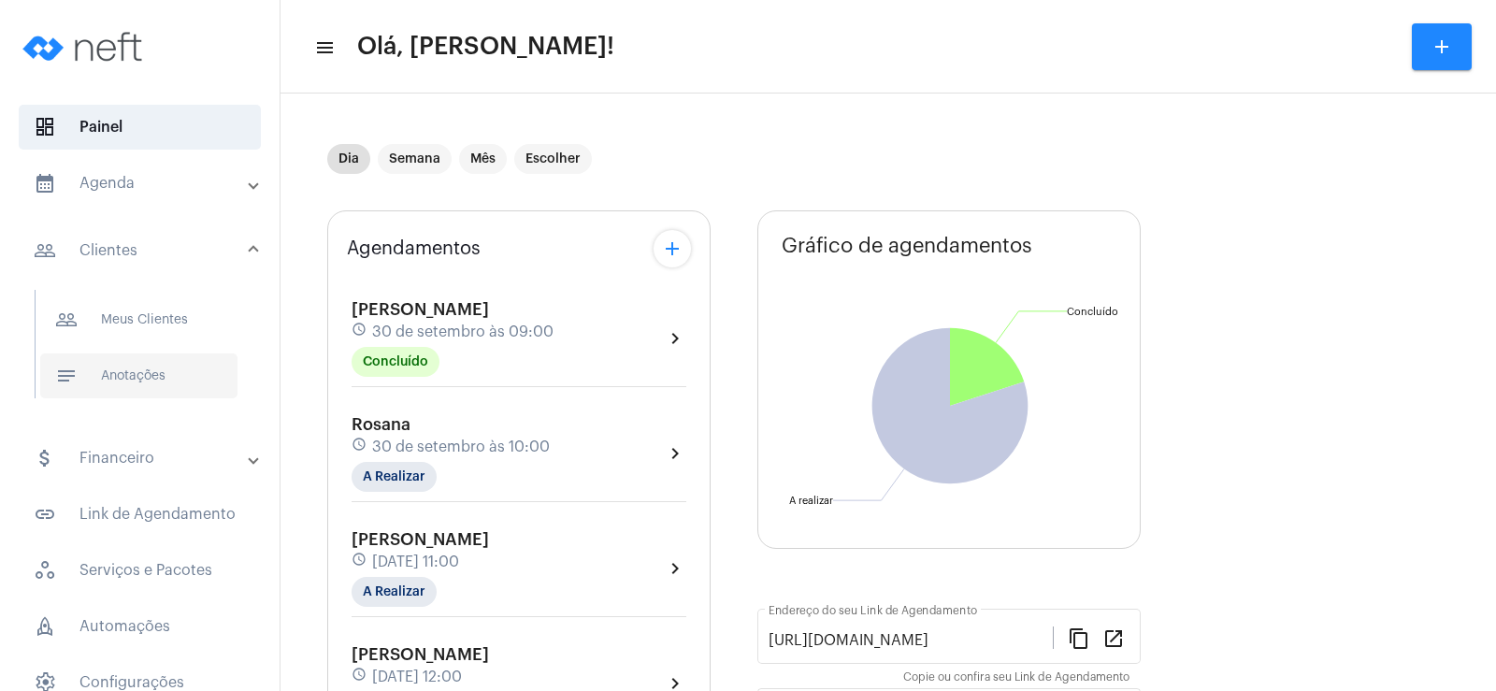
click at [174, 362] on span "notes Anotações" at bounding box center [138, 375] width 197 height 45
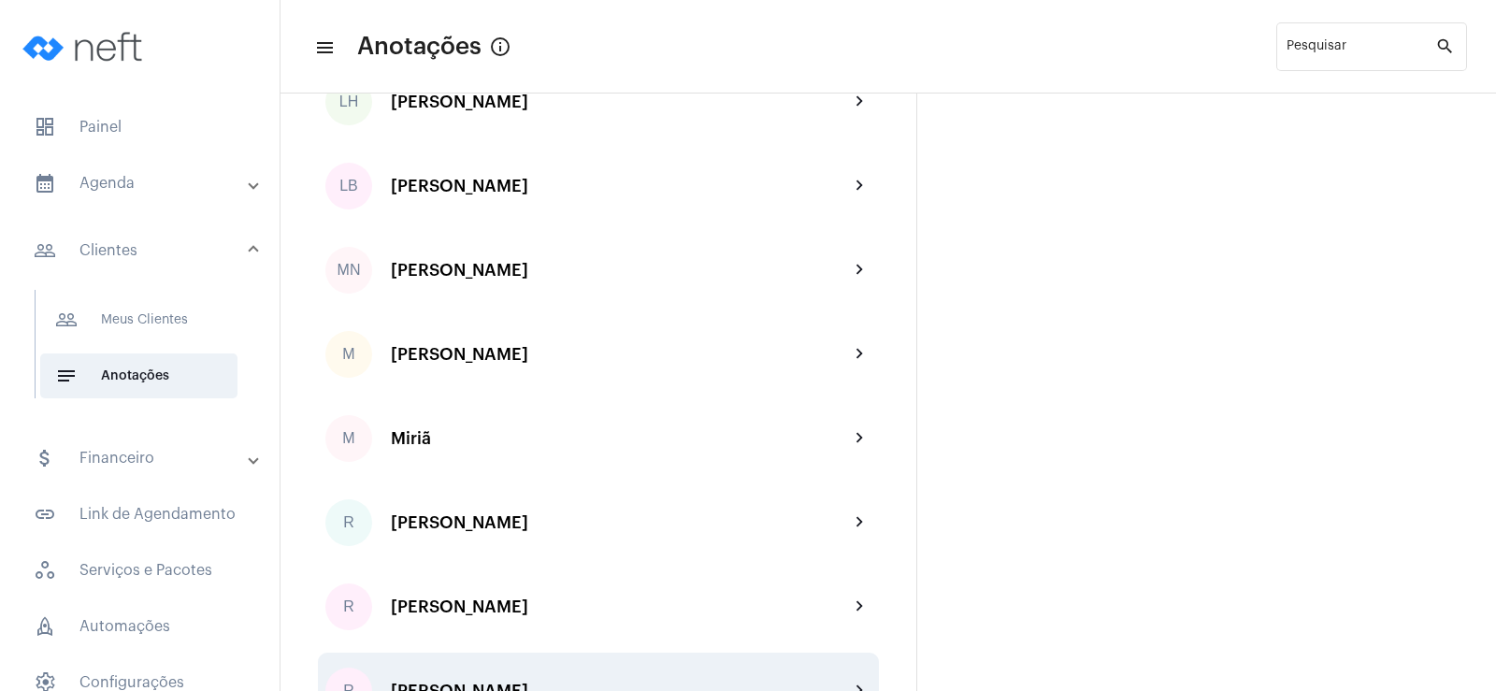
scroll to position [2524, 0]
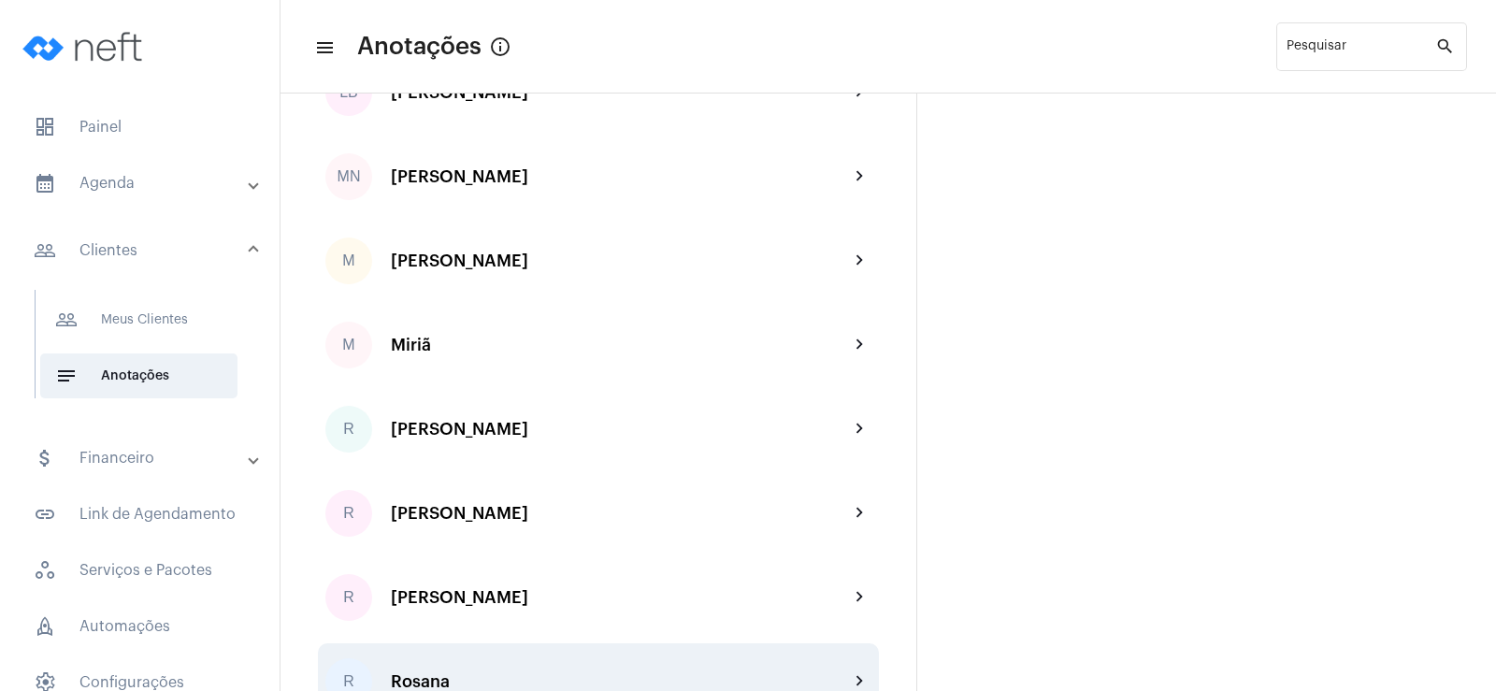
click at [489, 665] on div "R Rosana chevron_right" at bounding box center [598, 681] width 561 height 77
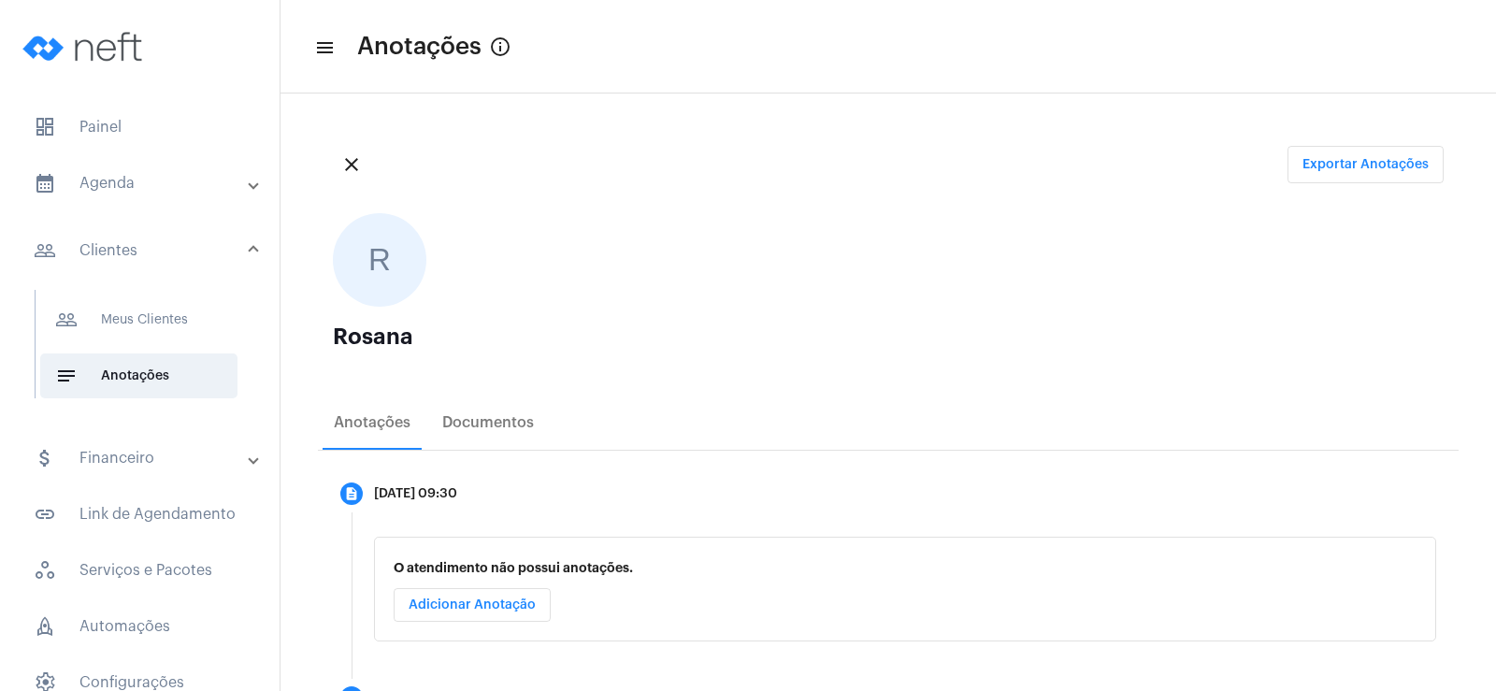
scroll to position [187, 0]
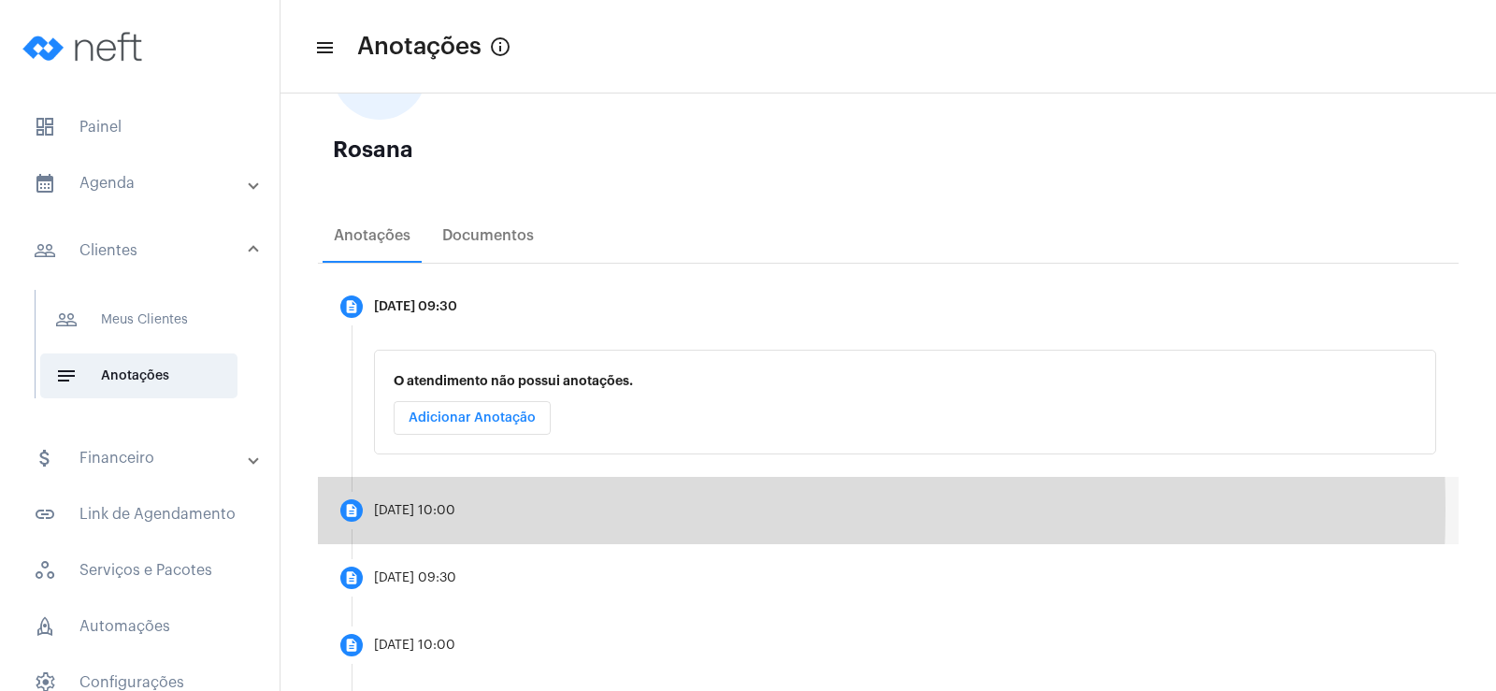
click at [455, 510] on div "30/09/2025, 10:00" at bounding box center [414, 511] width 81 height 14
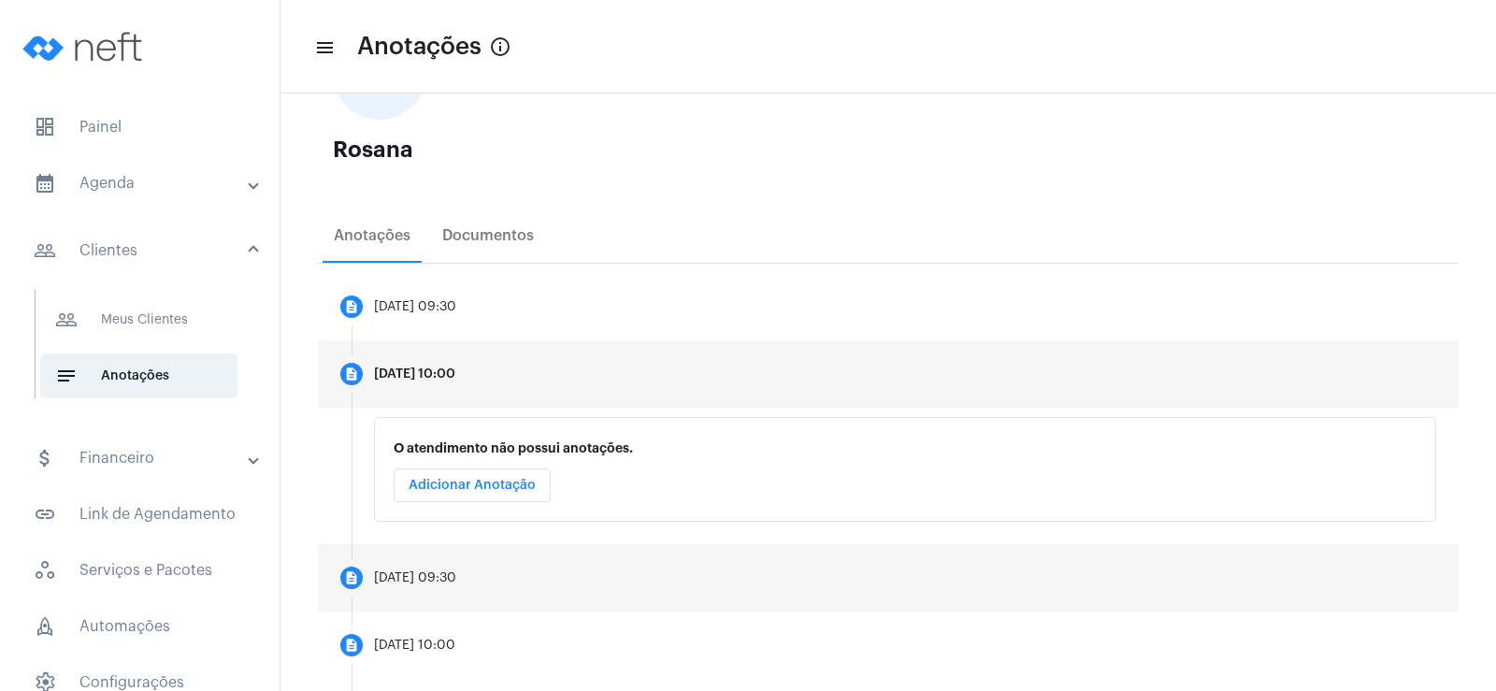
click at [448, 583] on div "26/09/2025, 09:30" at bounding box center [415, 578] width 82 height 14
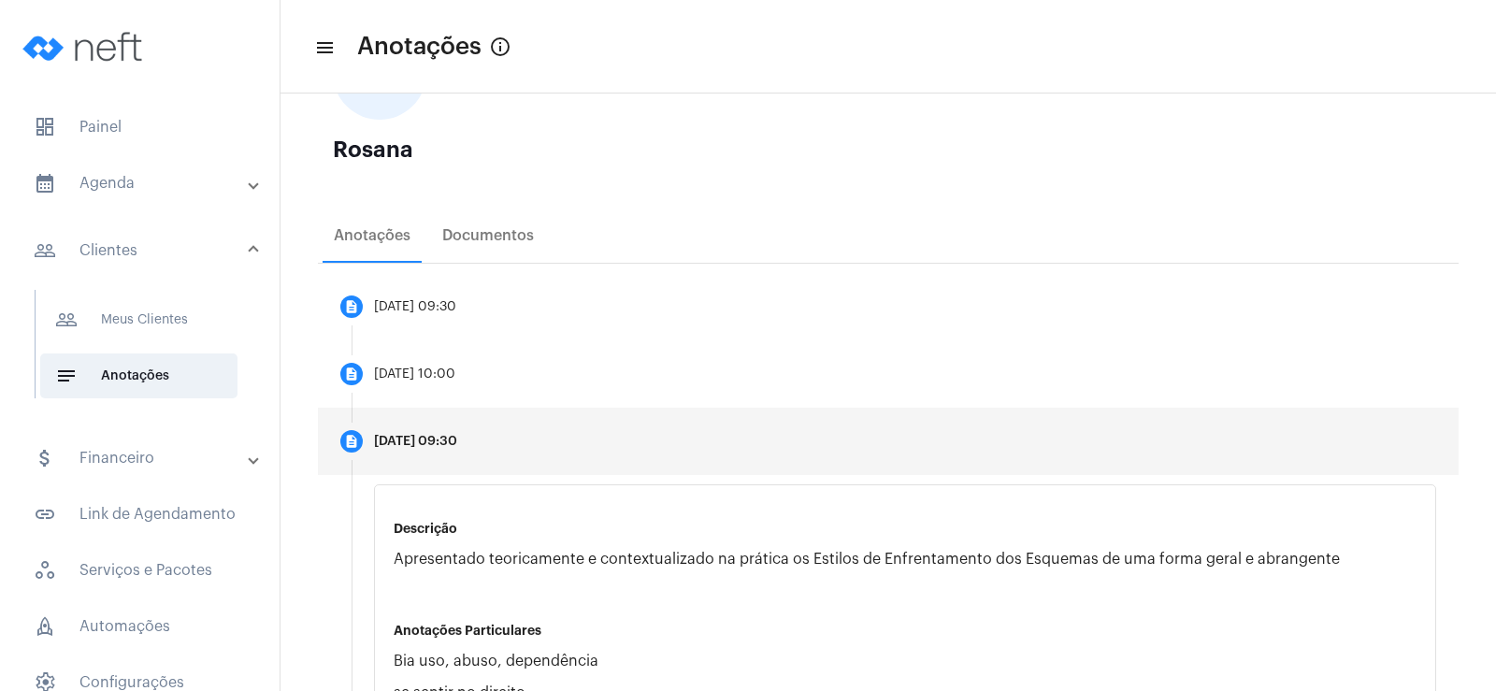
scroll to position [374, 0]
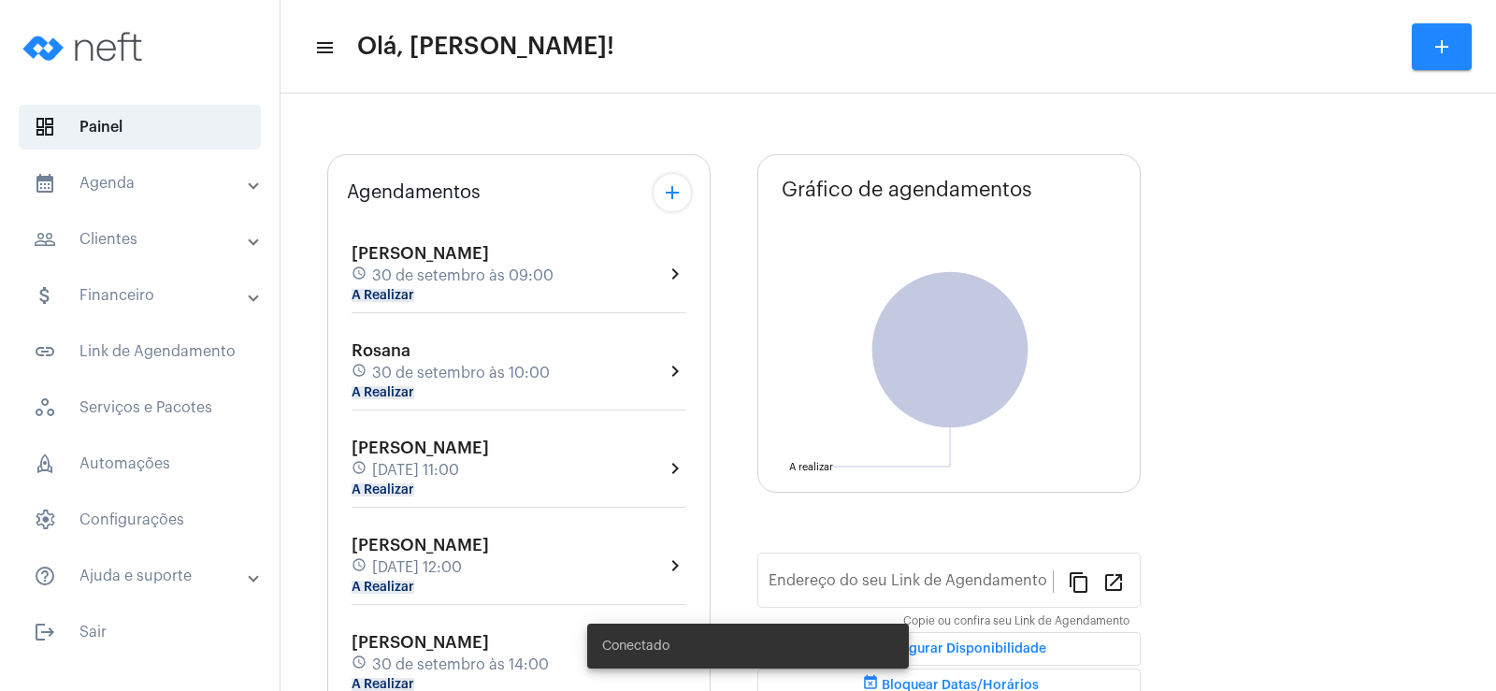
type input "[URL][DOMAIN_NAME]"
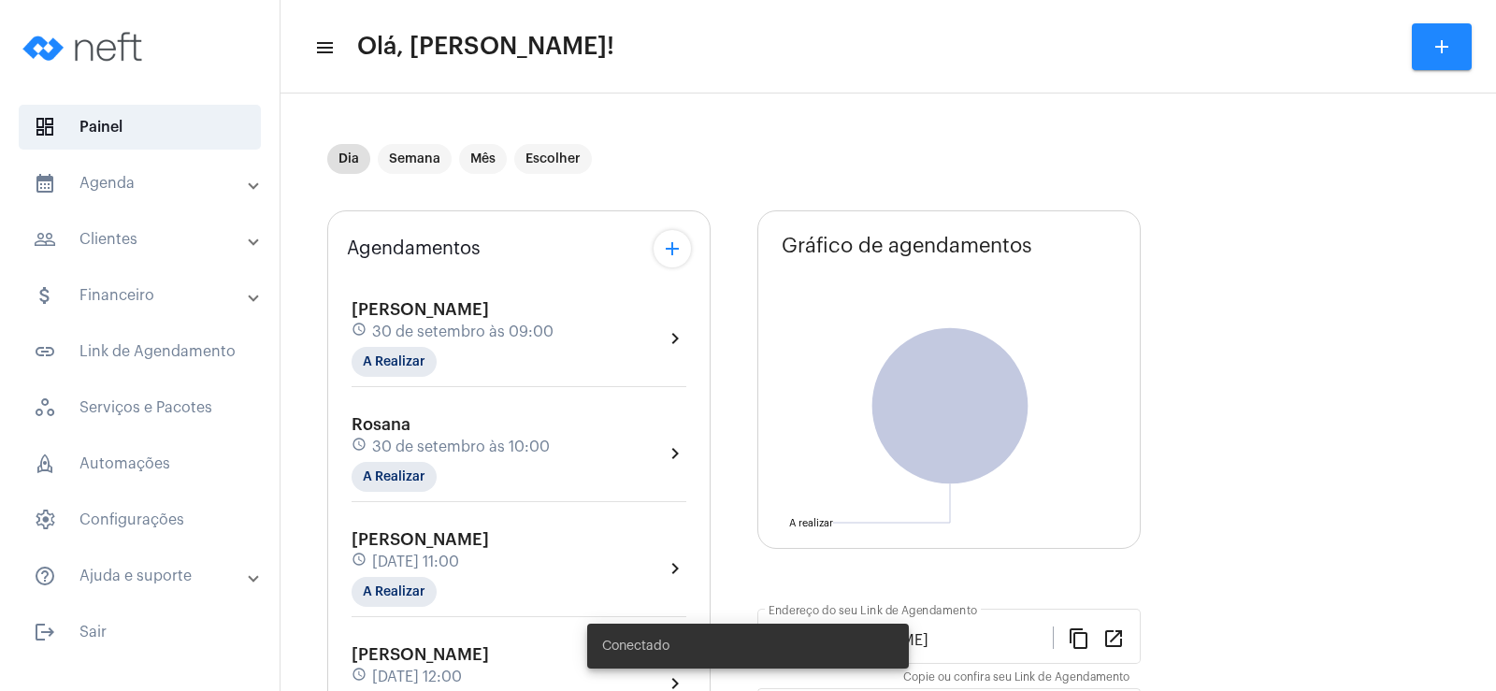
click at [155, 248] on mat-panel-title "people_outline Clientes" at bounding box center [142, 239] width 216 height 22
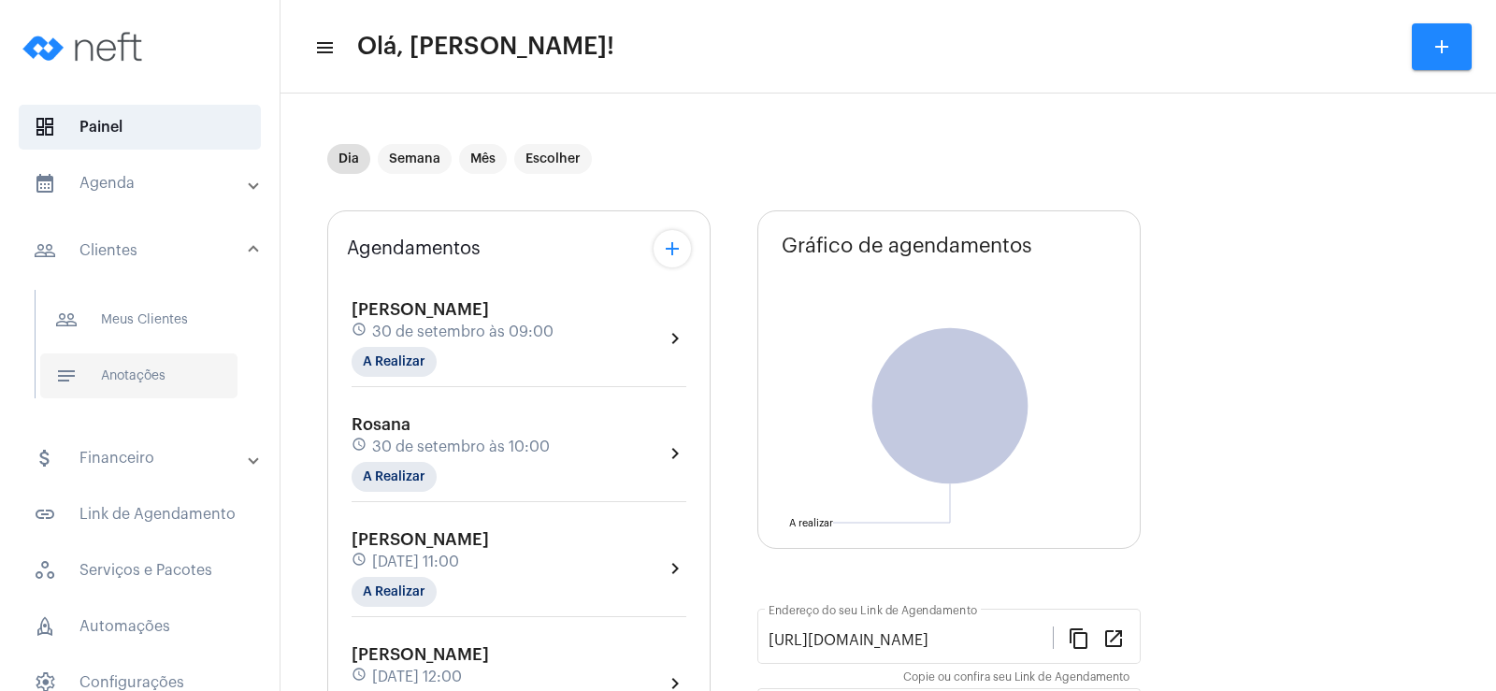
click at [148, 384] on span "notes Anotações" at bounding box center [138, 375] width 197 height 45
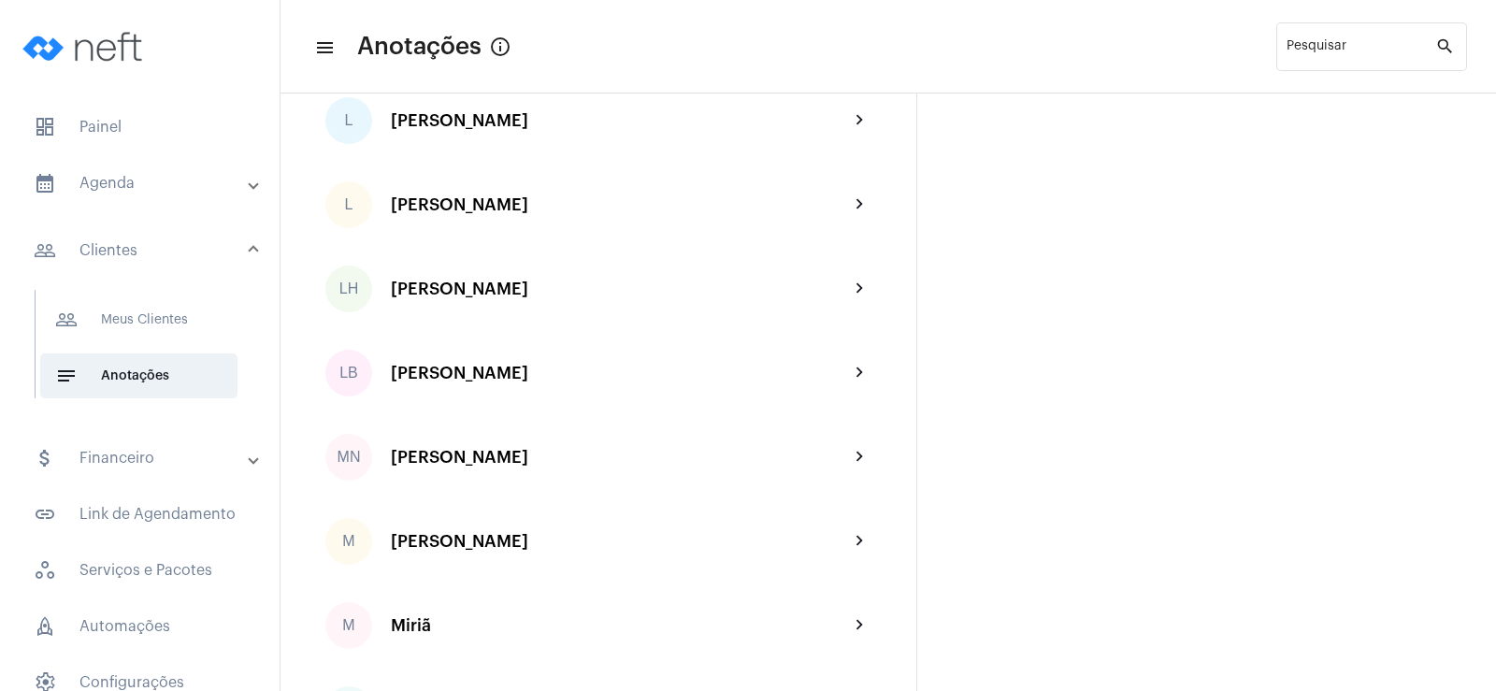
scroll to position [2431, 0]
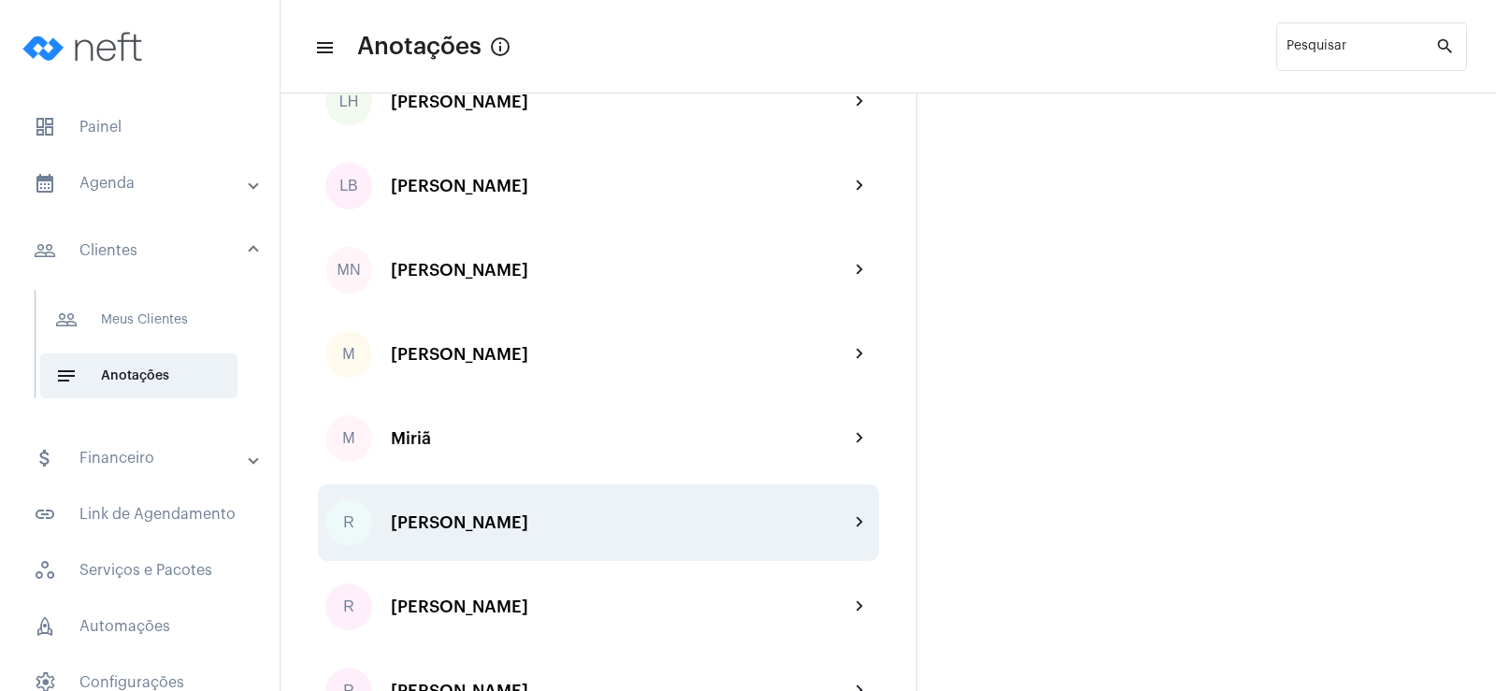
click at [487, 528] on div "[PERSON_NAME]" at bounding box center [620, 522] width 458 height 19
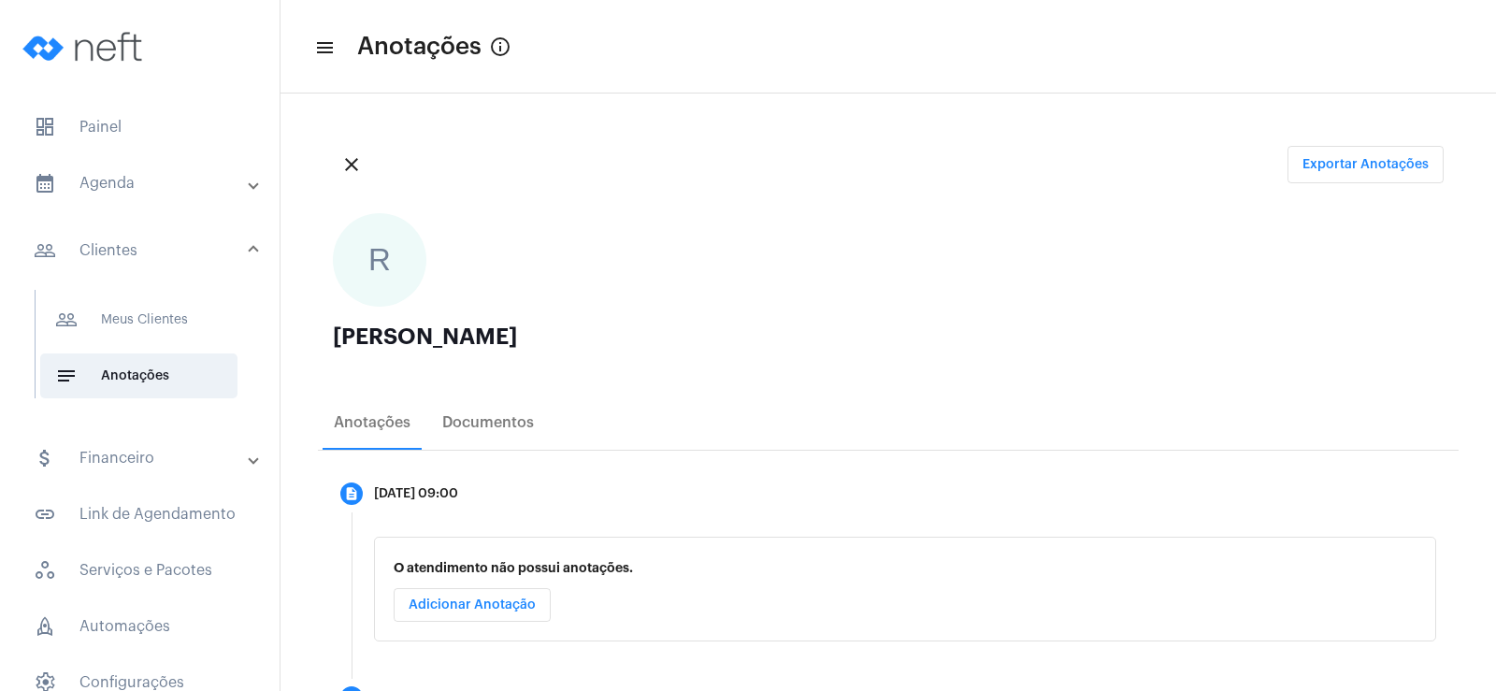
scroll to position [187, 0]
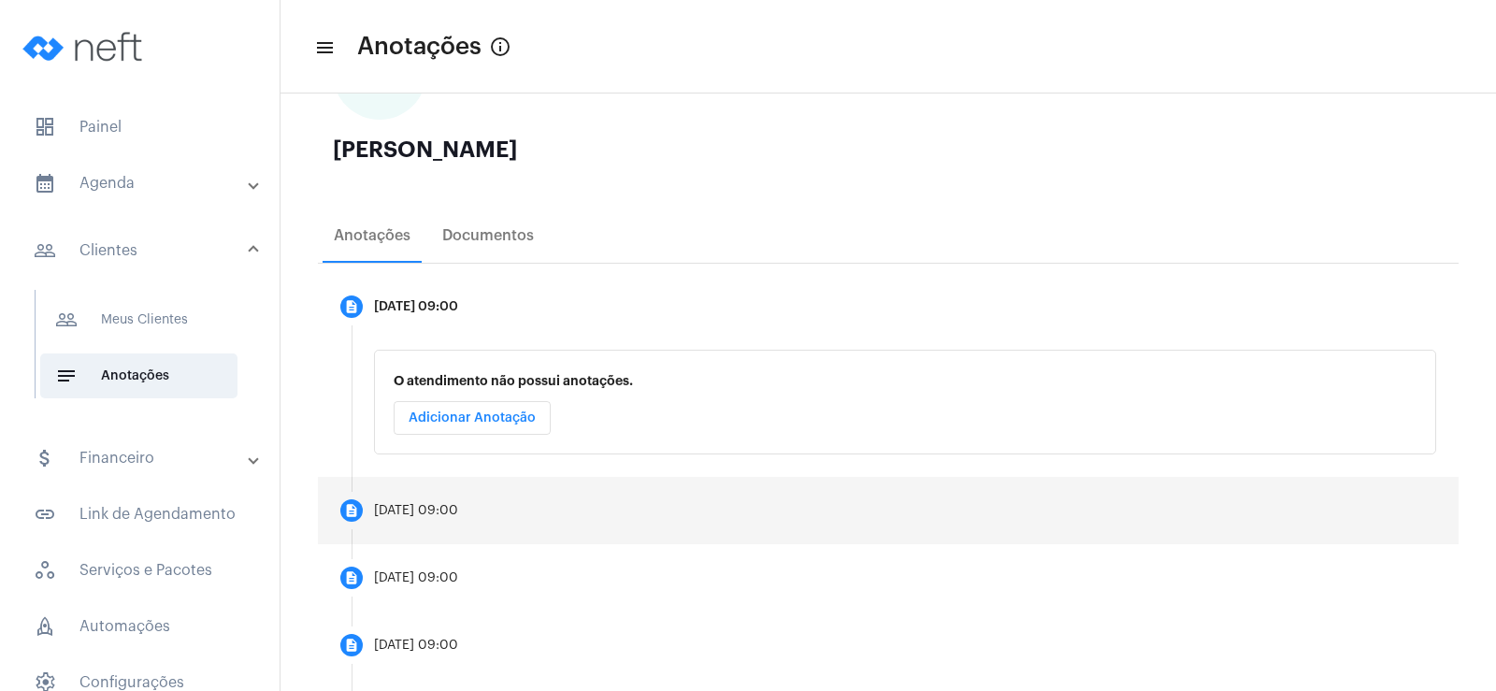
click at [404, 508] on div "[DATE] 09:00" at bounding box center [416, 511] width 84 height 14
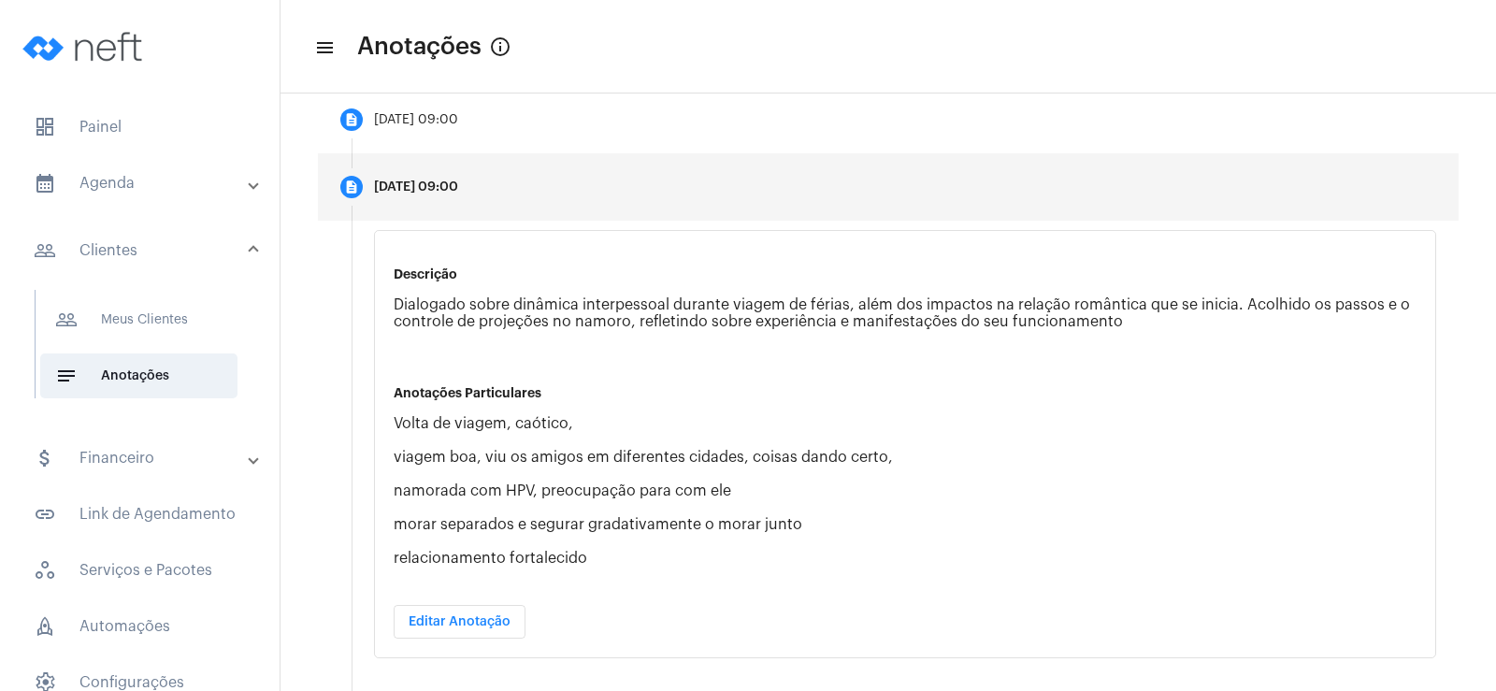
scroll to position [561, 0]
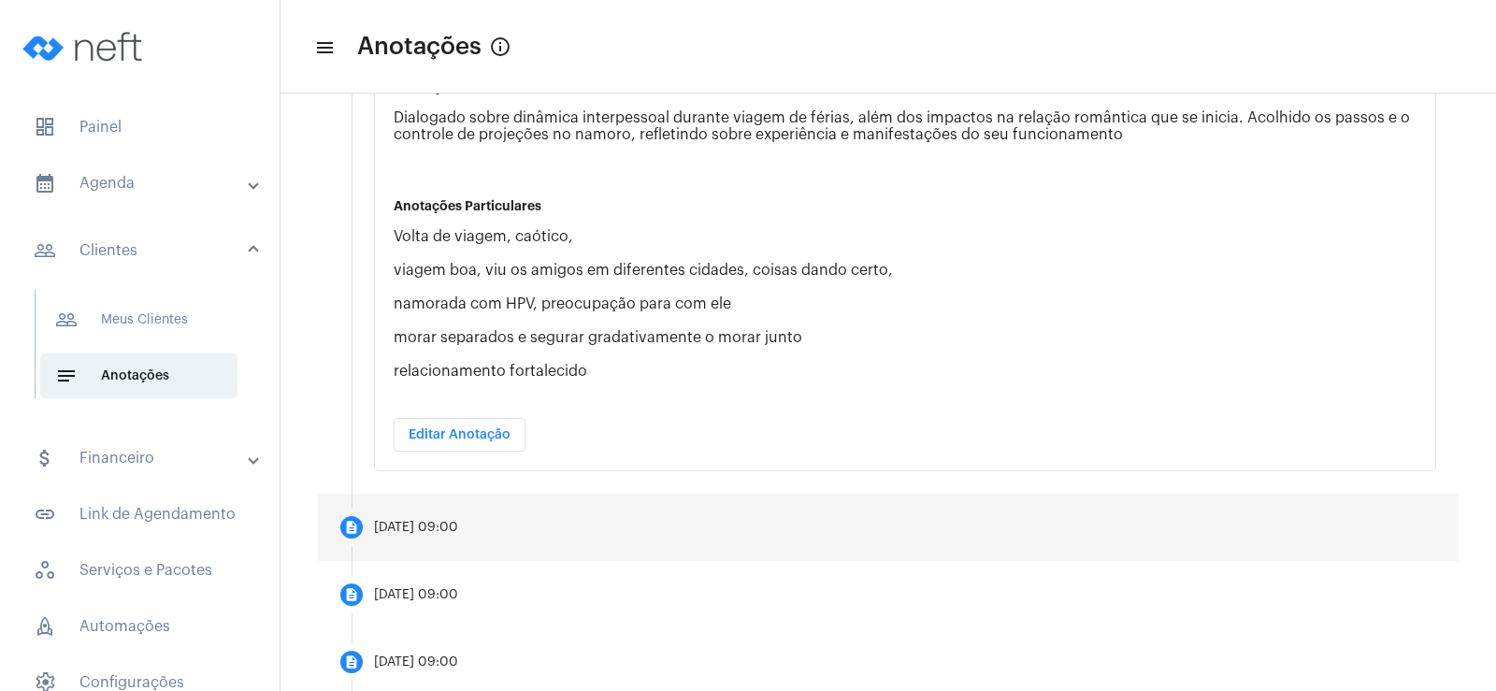
click at [458, 526] on div "[DATE] 09:00" at bounding box center [416, 528] width 84 height 14
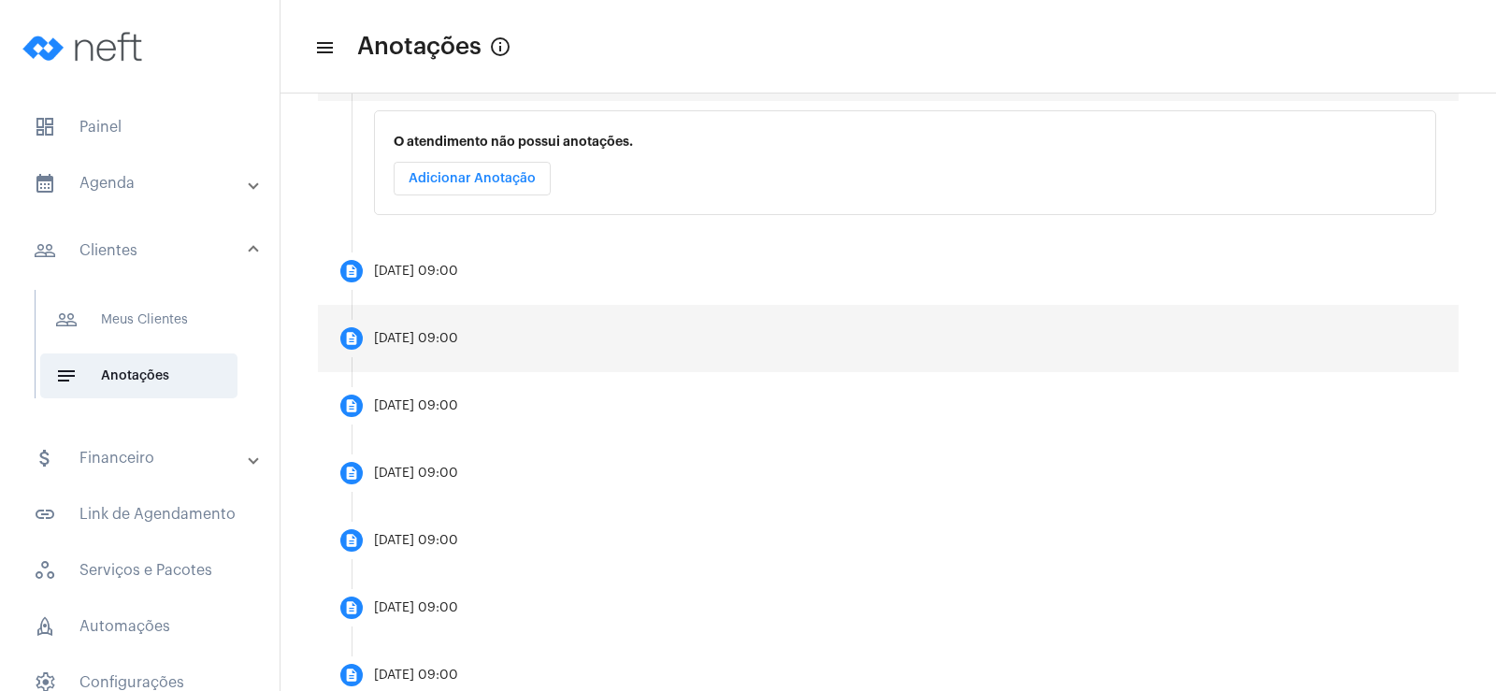
scroll to position [374, 0]
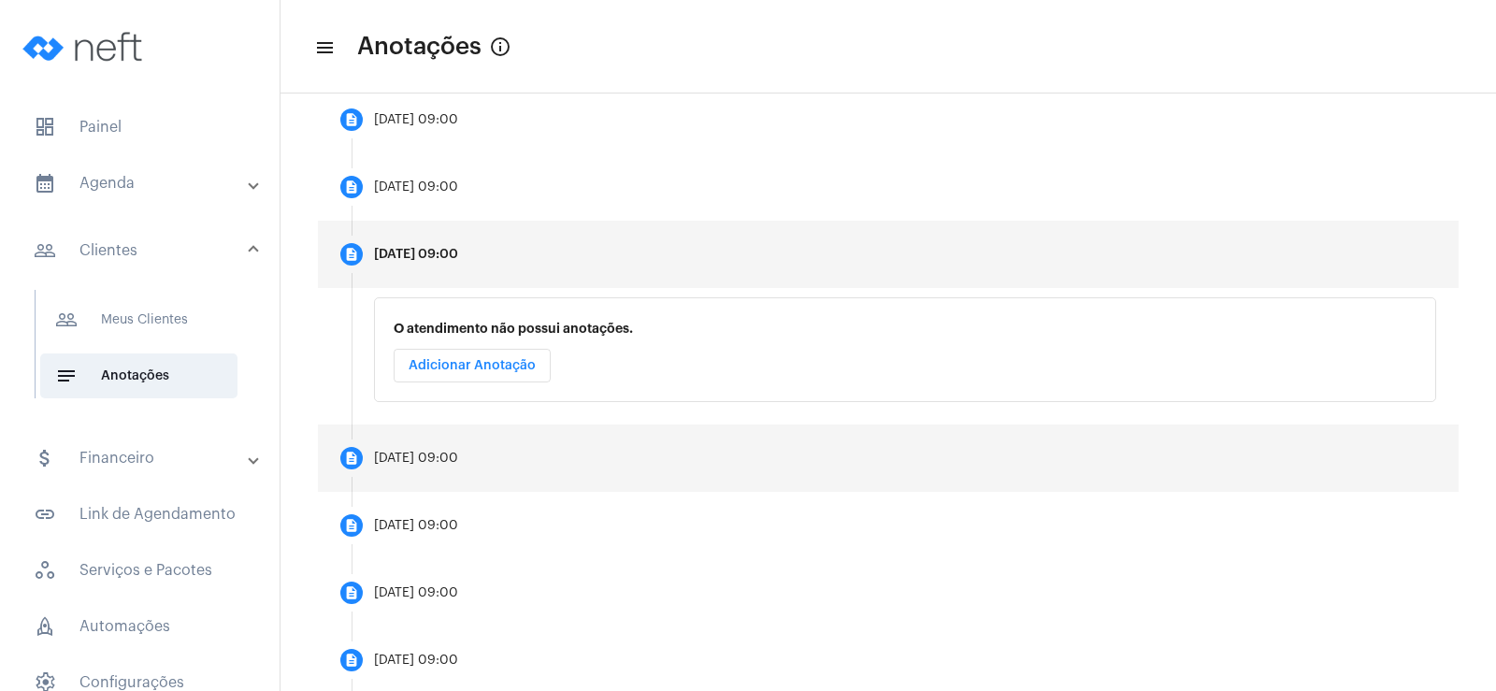
click at [450, 473] on mat-step-header "description [DATE] 09:00" at bounding box center [888, 457] width 1141 height 67
